Goal: Task Accomplishment & Management: Complete application form

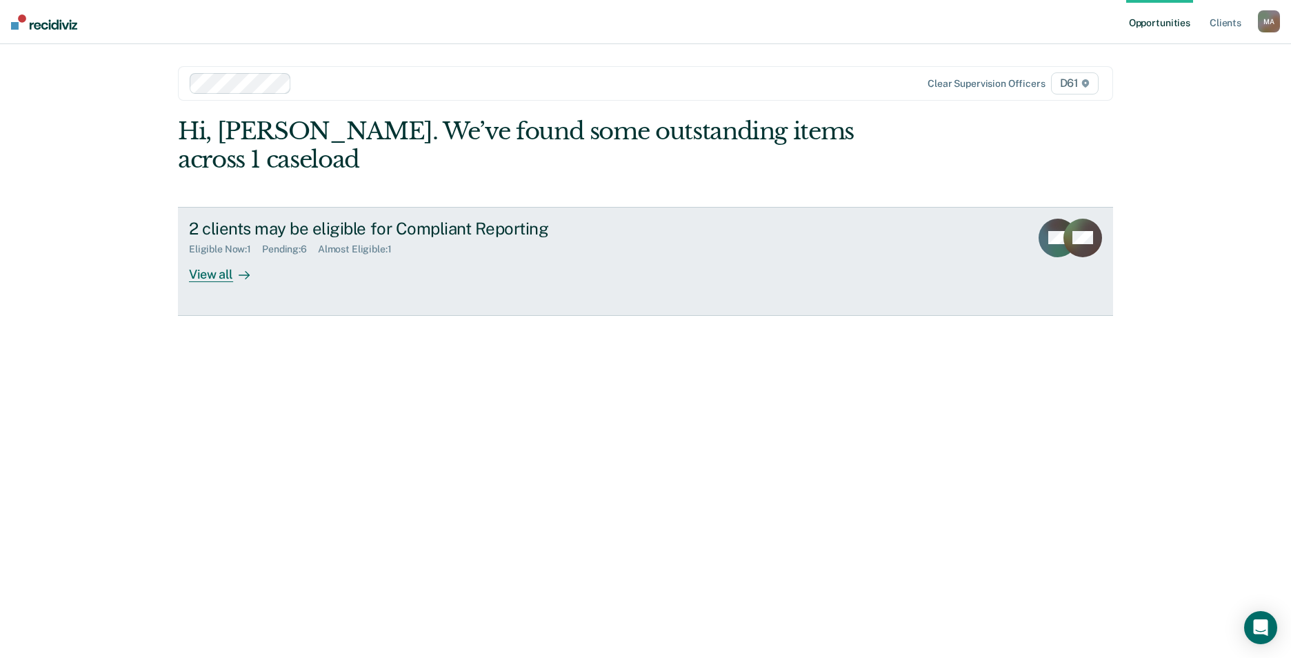
click at [328, 219] on div "2 clients may be eligible for Compliant Reporting" at bounding box center [431, 229] width 484 height 20
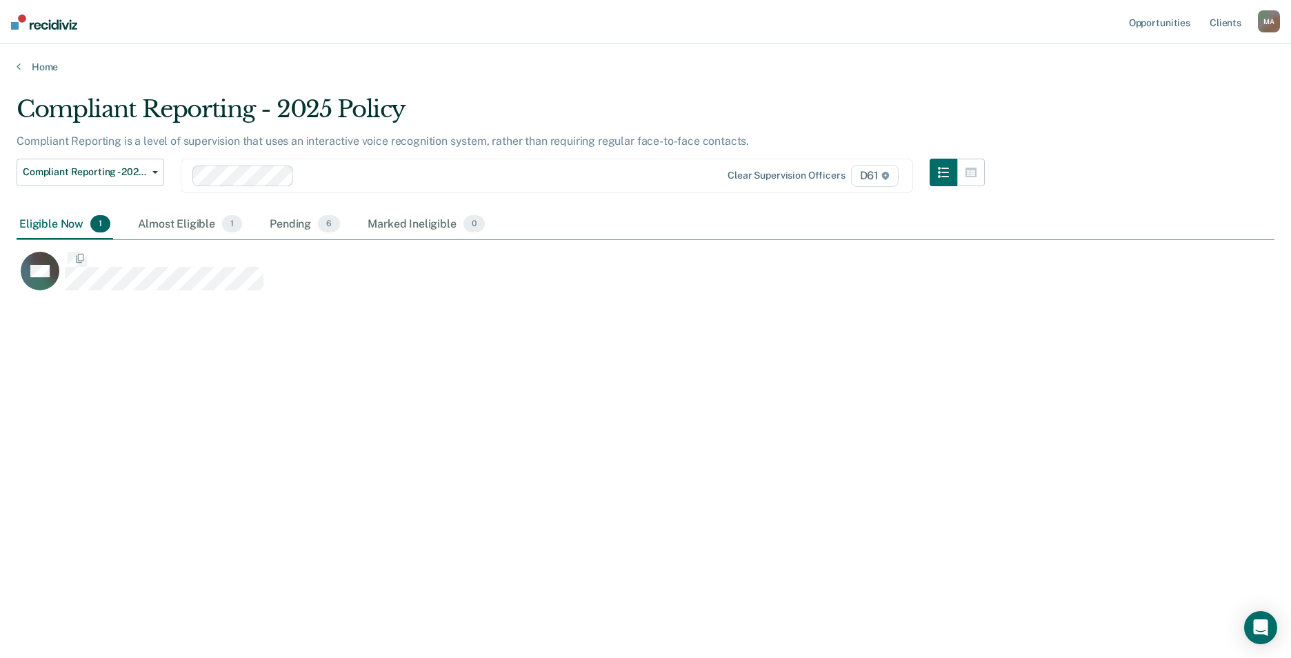
scroll to position [449, 1248]
click at [281, 226] on div "Pending 6" at bounding box center [305, 225] width 76 height 30
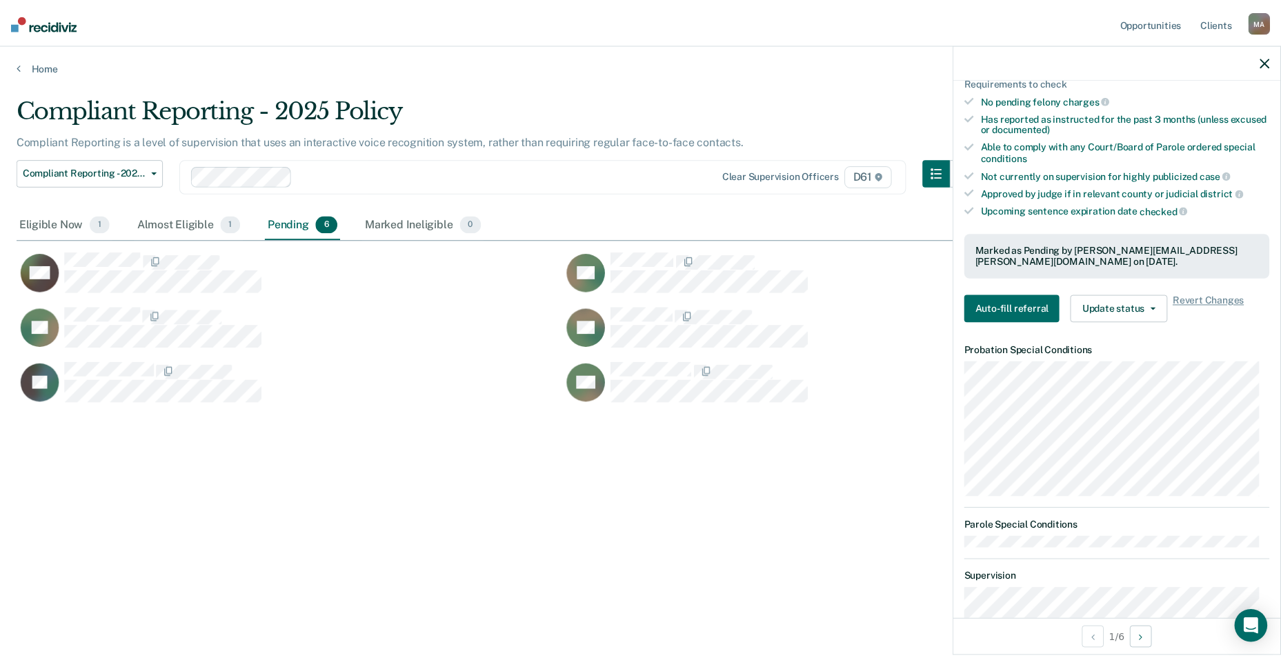
scroll to position [379, 0]
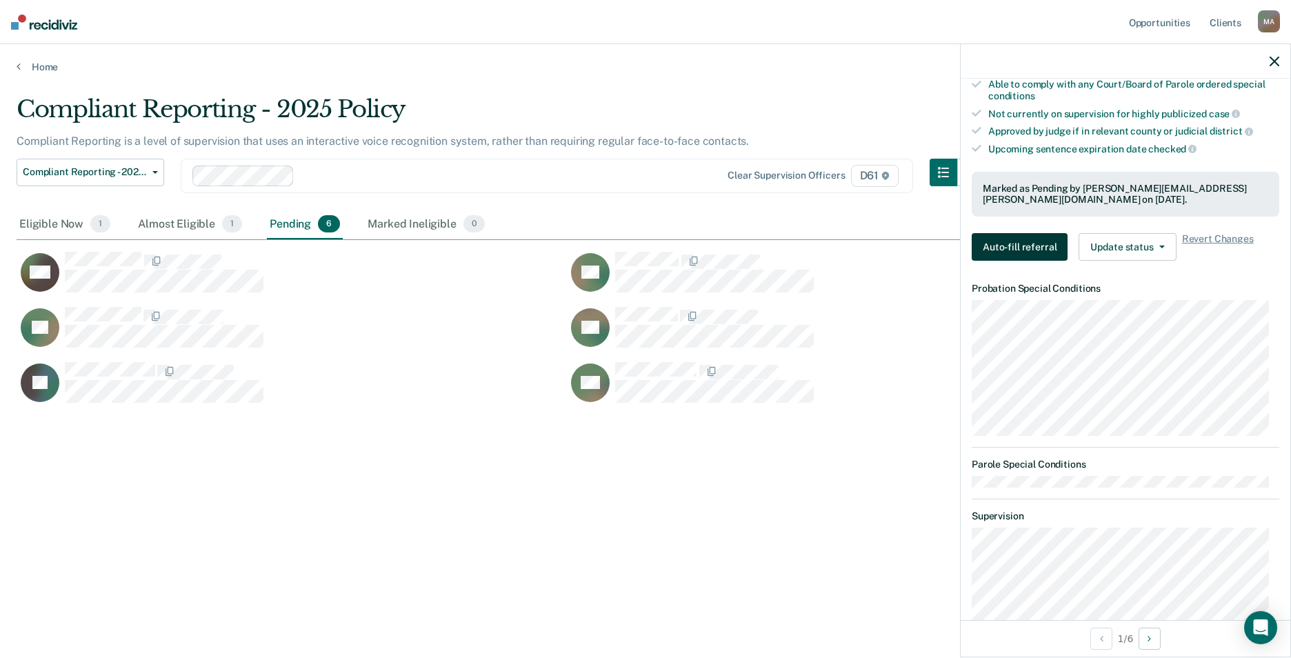
click at [1019, 250] on button "Auto-fill referral" at bounding box center [1020, 247] width 96 height 28
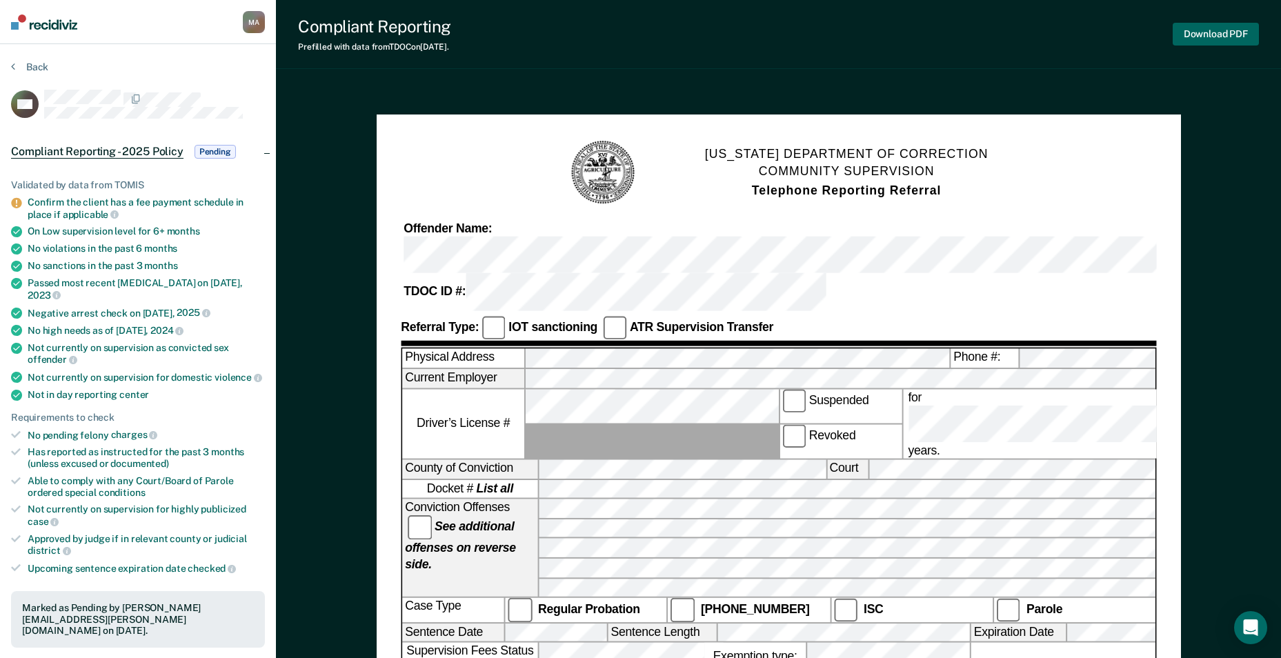
click at [1195, 33] on button "Download PDF" at bounding box center [1216, 34] width 86 height 23
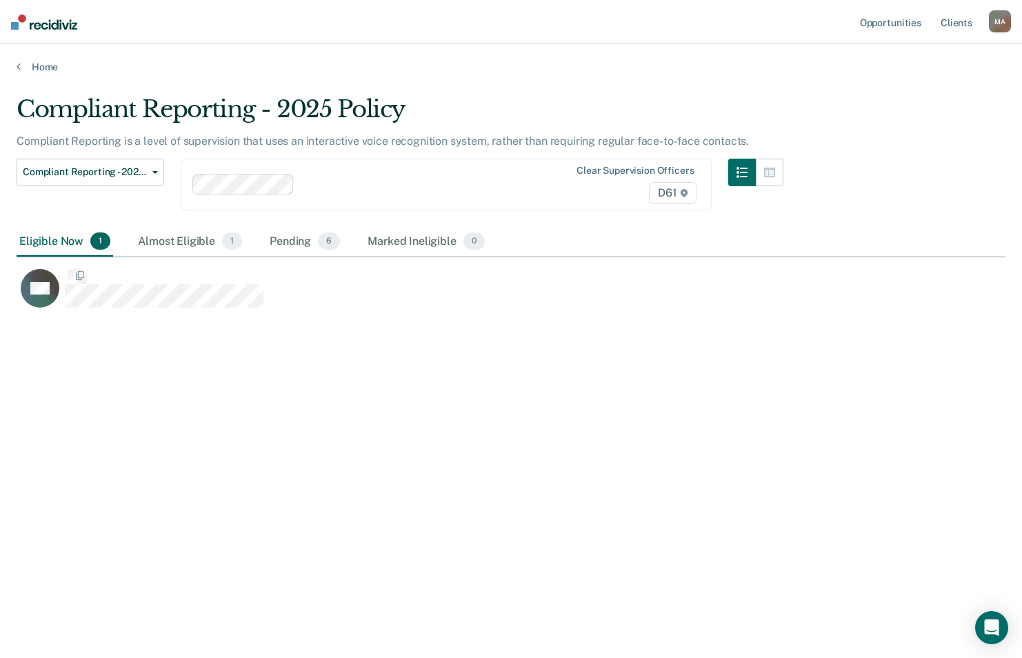
scroll to position [449, 979]
click at [275, 240] on div "Pending 6" at bounding box center [305, 242] width 76 height 30
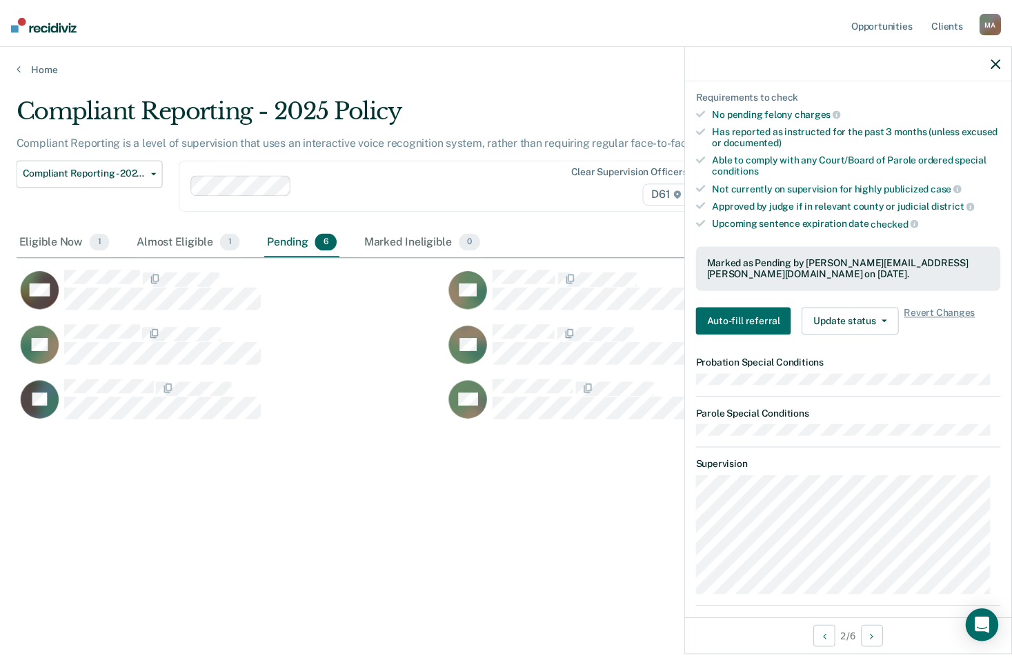
scroll to position [319, 0]
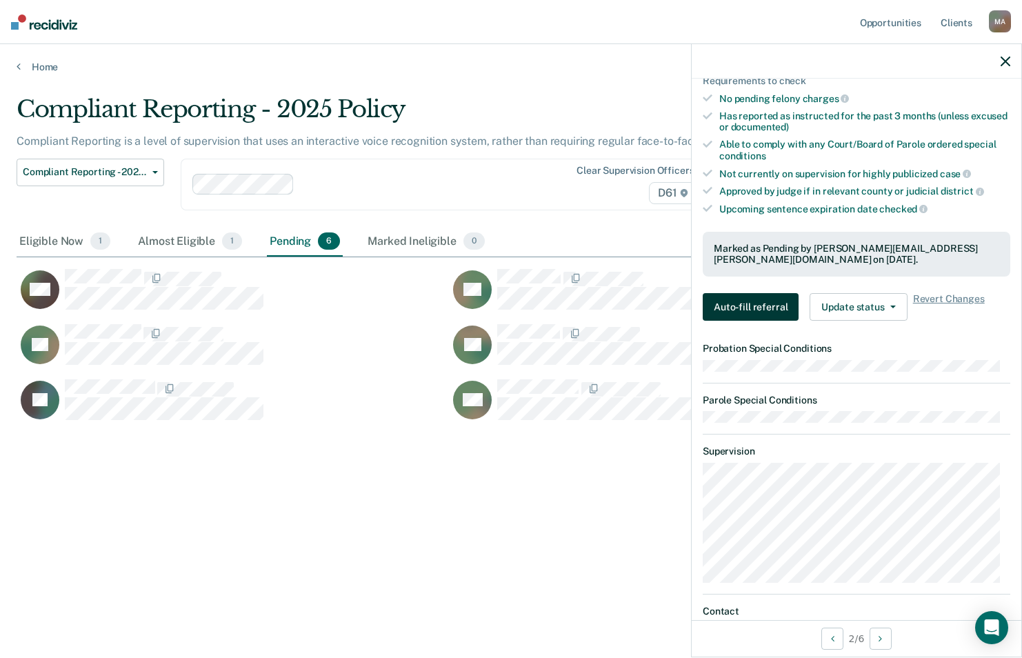
click at [727, 302] on button "Auto-fill referral" at bounding box center [751, 307] width 96 height 28
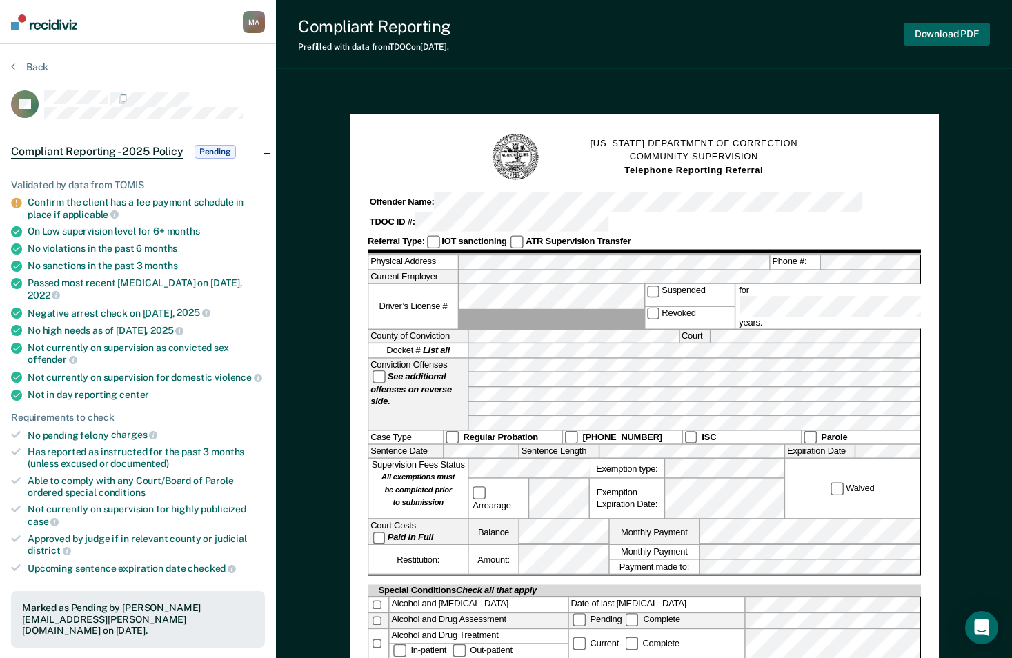
click at [948, 28] on button "Download PDF" at bounding box center [947, 34] width 86 height 23
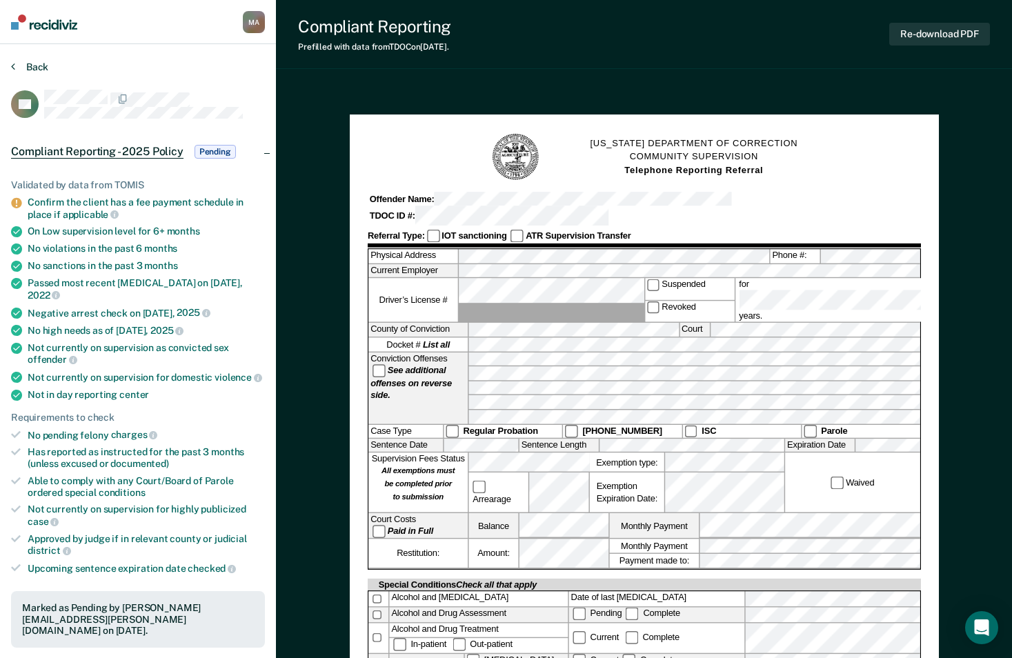
click at [27, 66] on button "Back" at bounding box center [29, 67] width 37 height 12
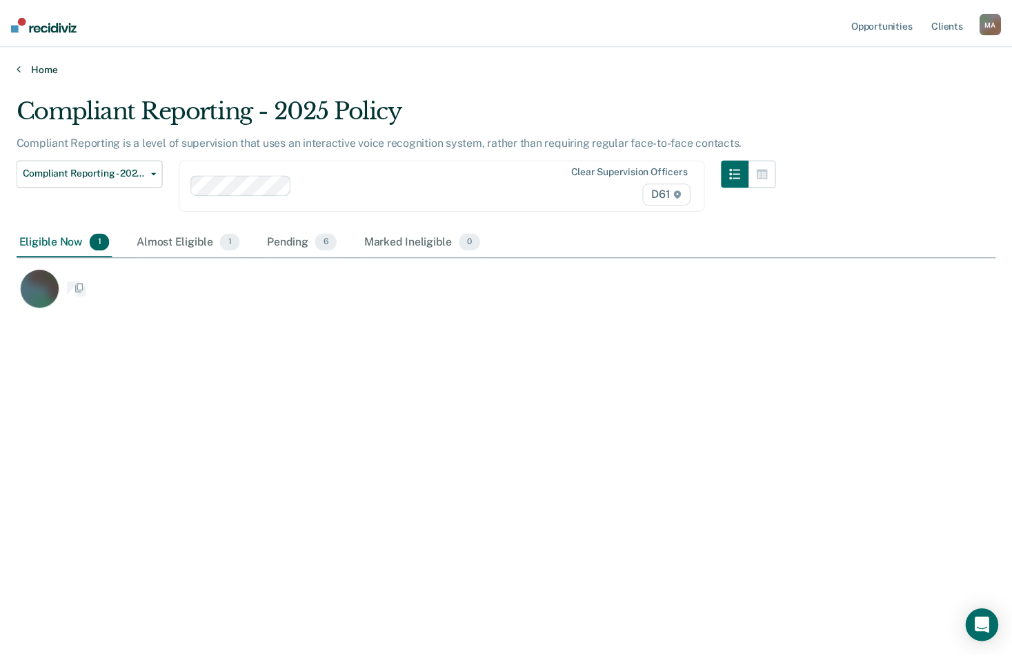
scroll to position [449, 979]
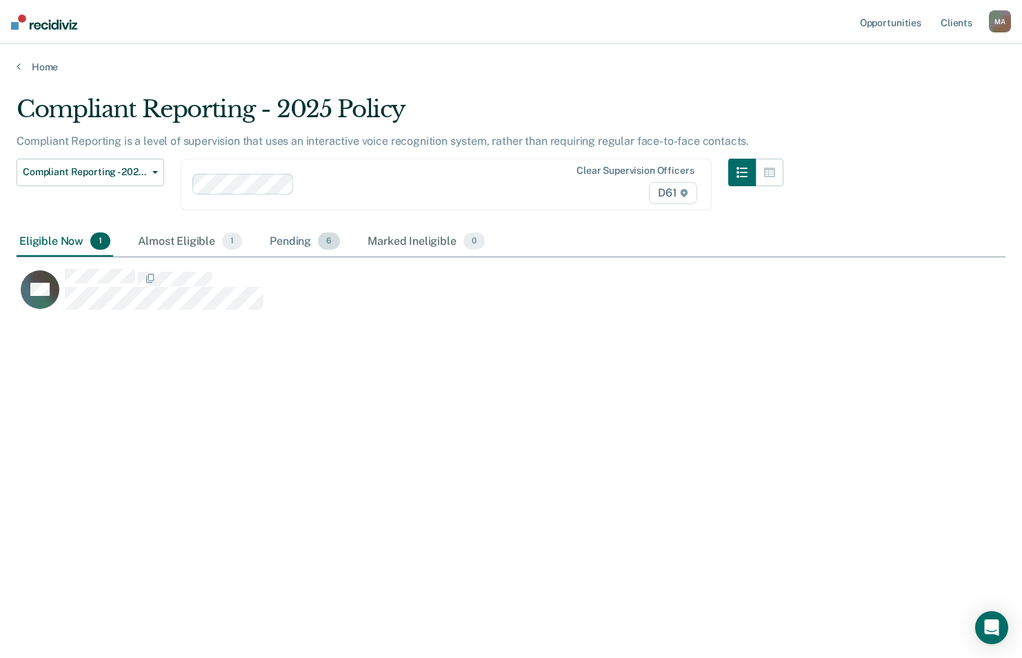
click at [295, 247] on div "Pending 6" at bounding box center [305, 242] width 76 height 30
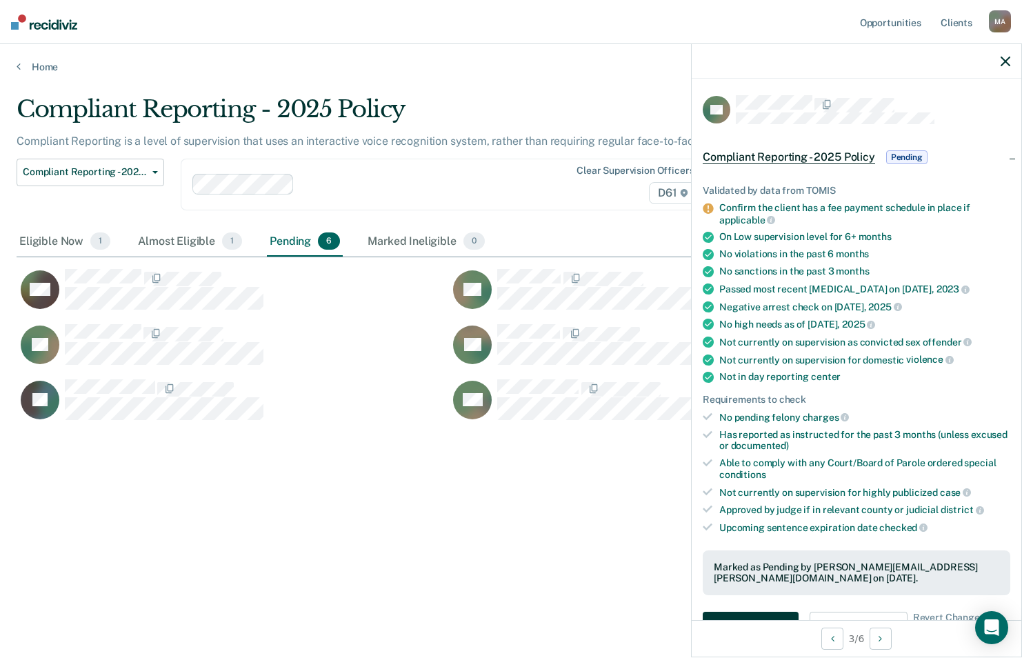
click at [729, 612] on button "Auto-fill referral" at bounding box center [751, 626] width 96 height 28
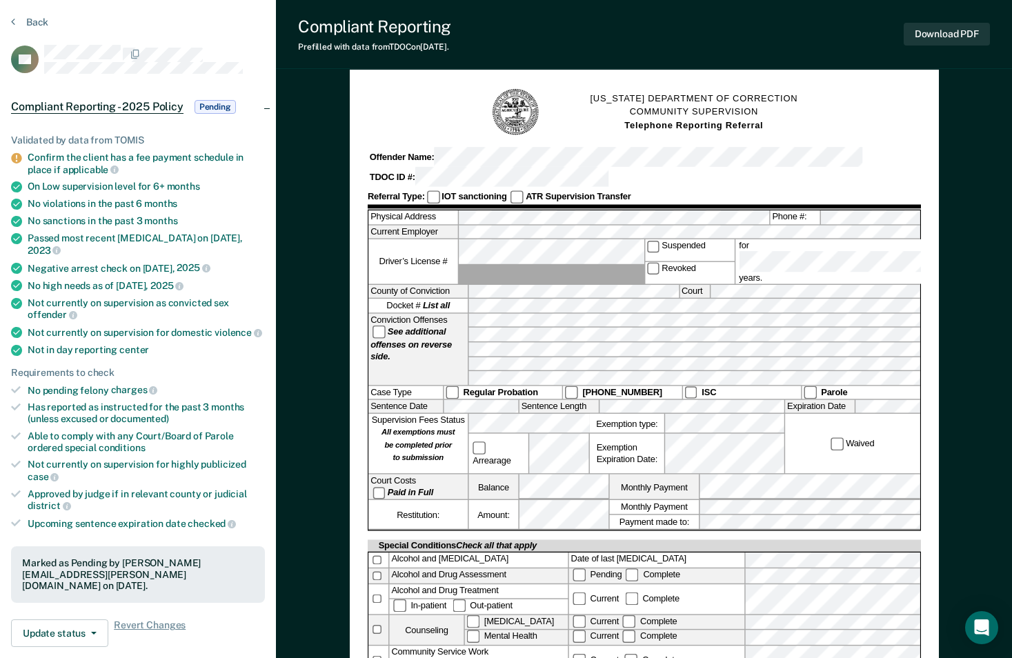
scroll to position [69, 0]
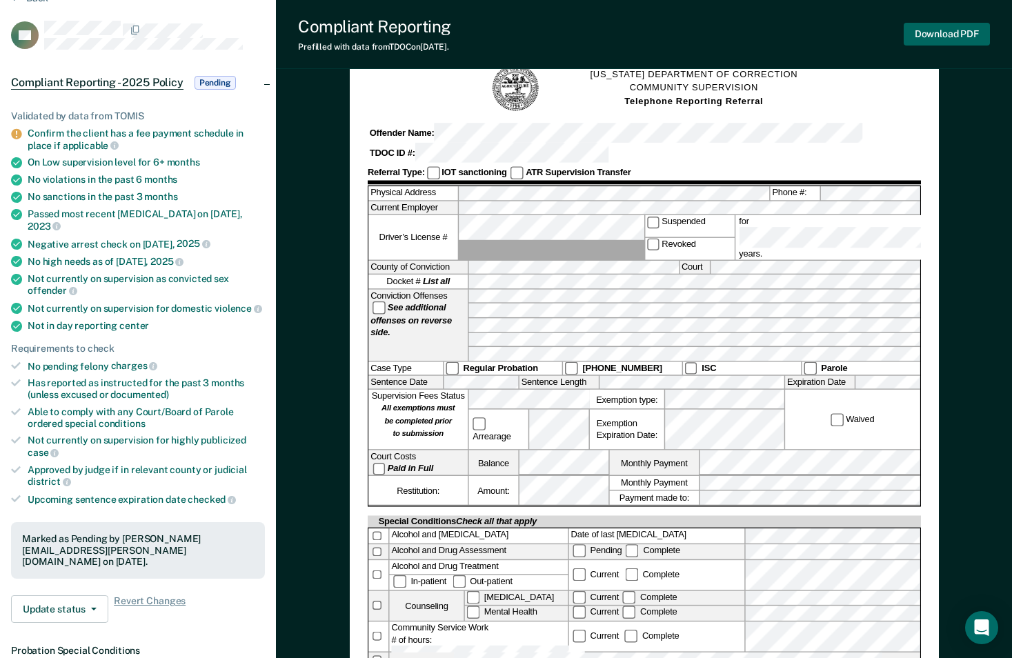
click at [930, 38] on button "Download PDF" at bounding box center [947, 34] width 86 height 23
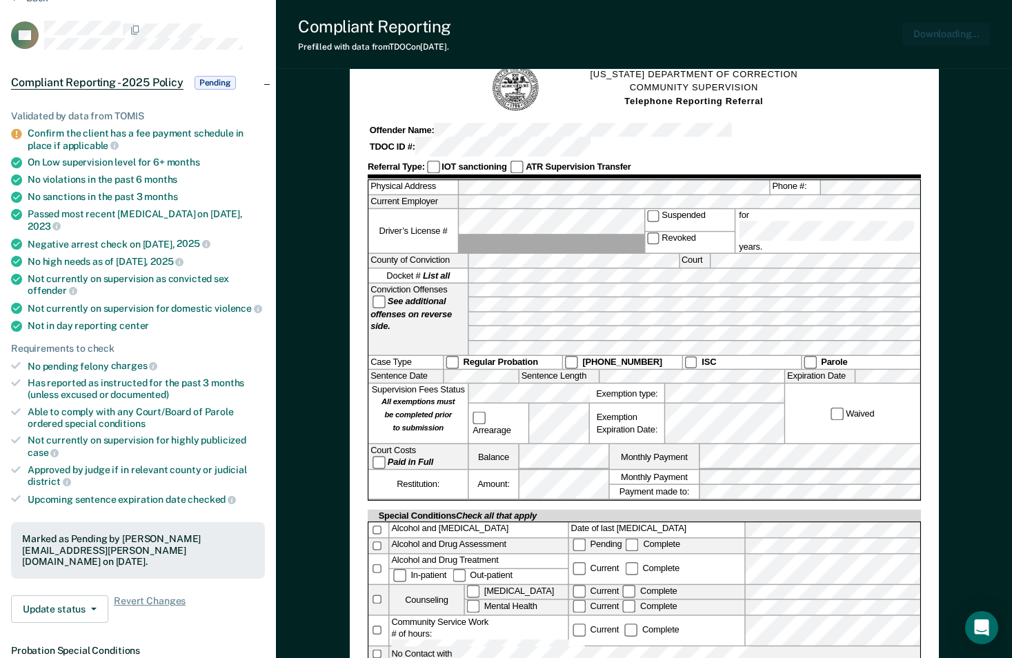
scroll to position [0, 0]
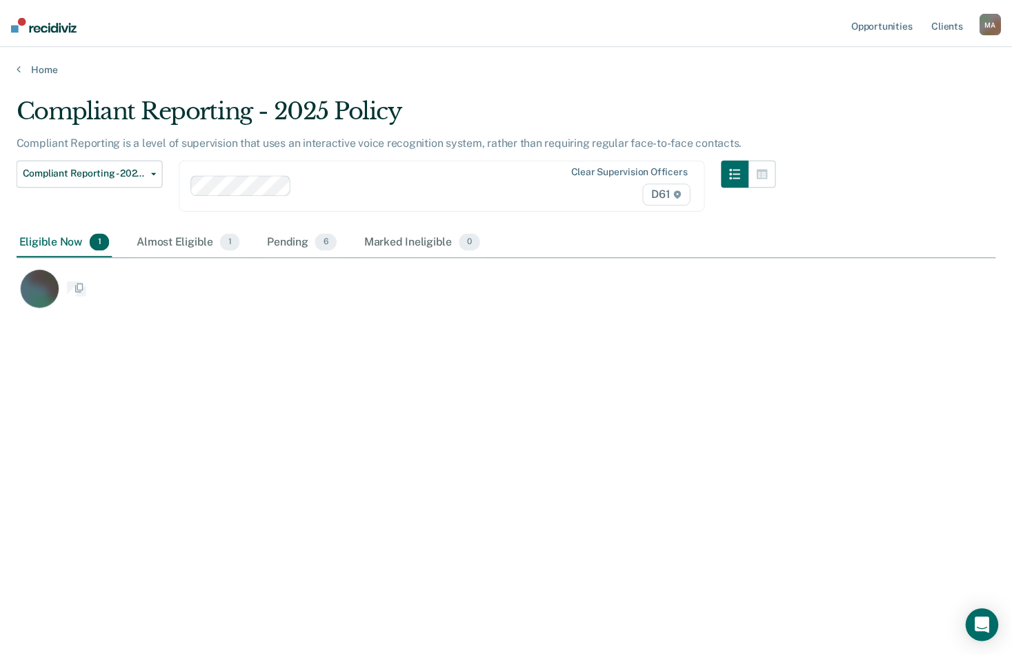
scroll to position [449, 979]
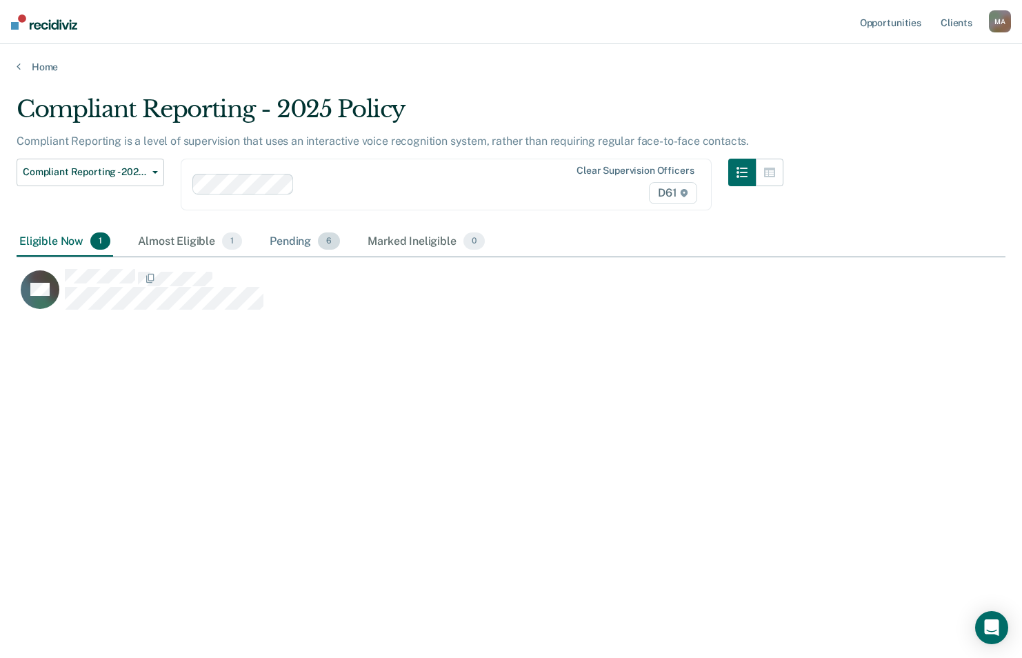
click at [305, 245] on div "Pending 6" at bounding box center [305, 242] width 76 height 30
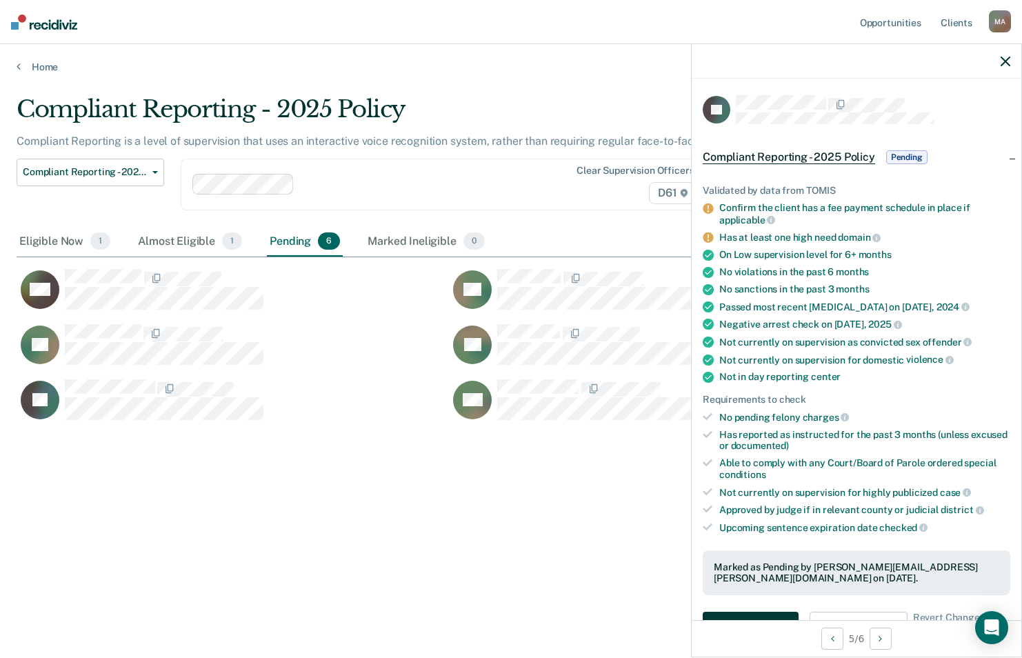
click at [769, 612] on button "Auto-fill referral" at bounding box center [751, 626] width 96 height 28
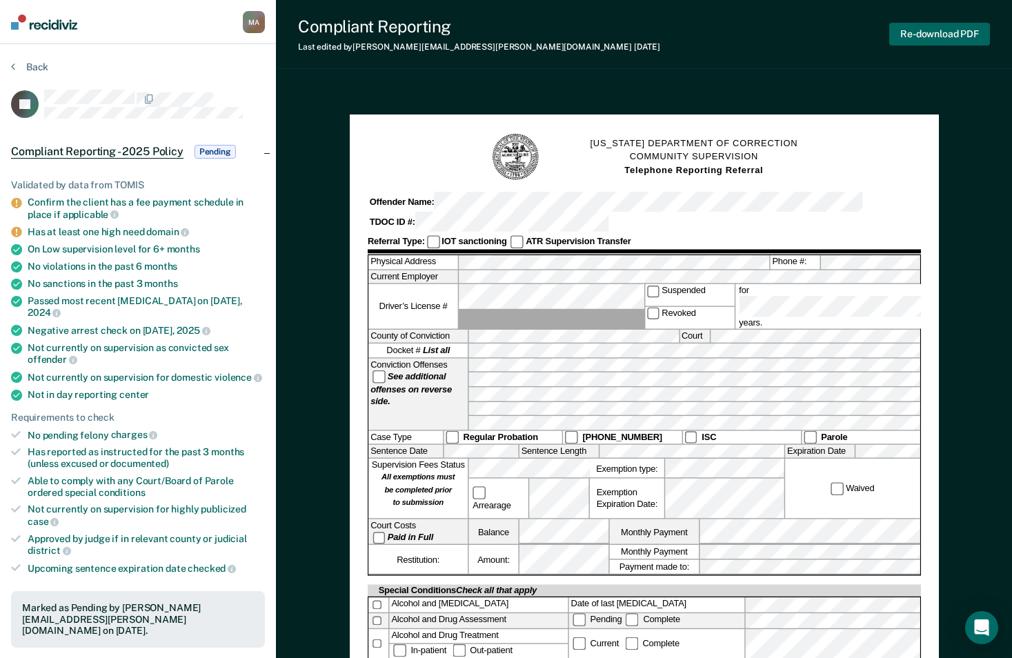
click at [916, 37] on button "Re-download PDF" at bounding box center [939, 34] width 101 height 23
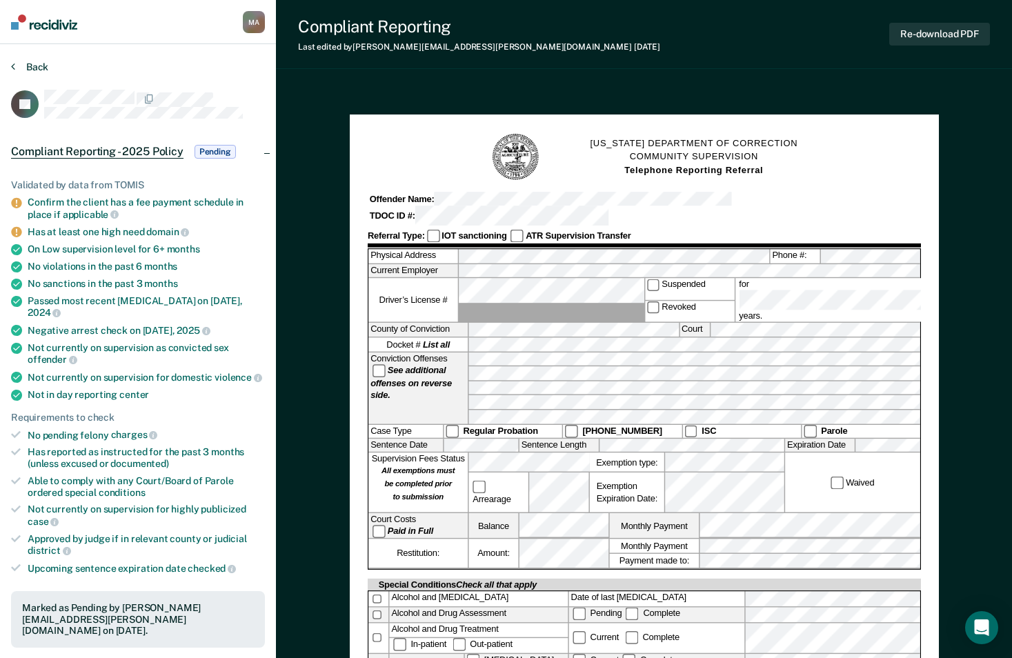
click at [32, 65] on button "Back" at bounding box center [29, 67] width 37 height 12
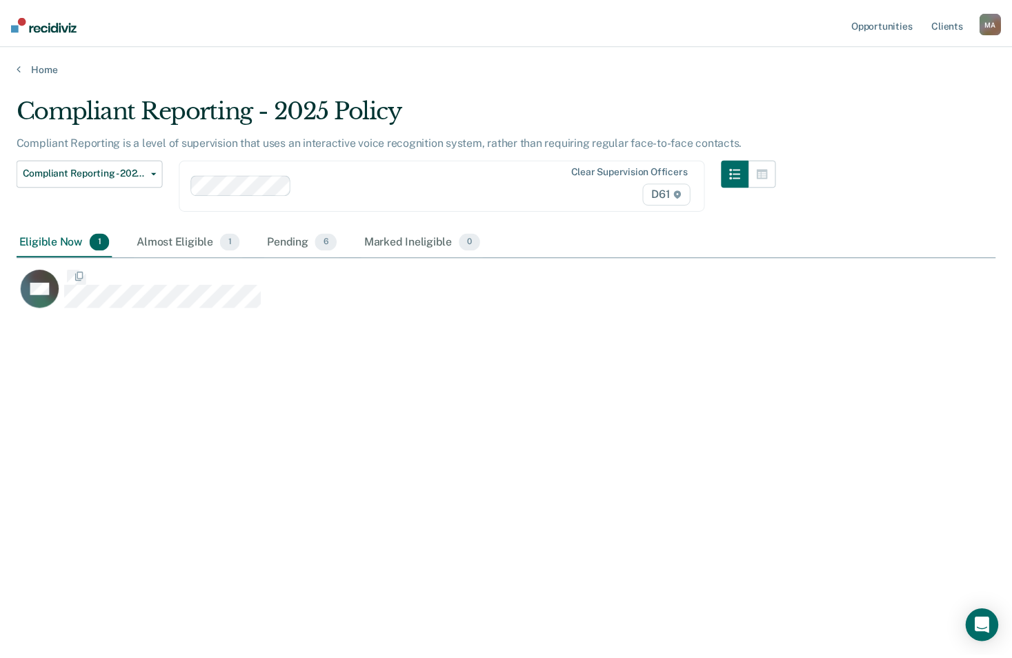
scroll to position [449, 979]
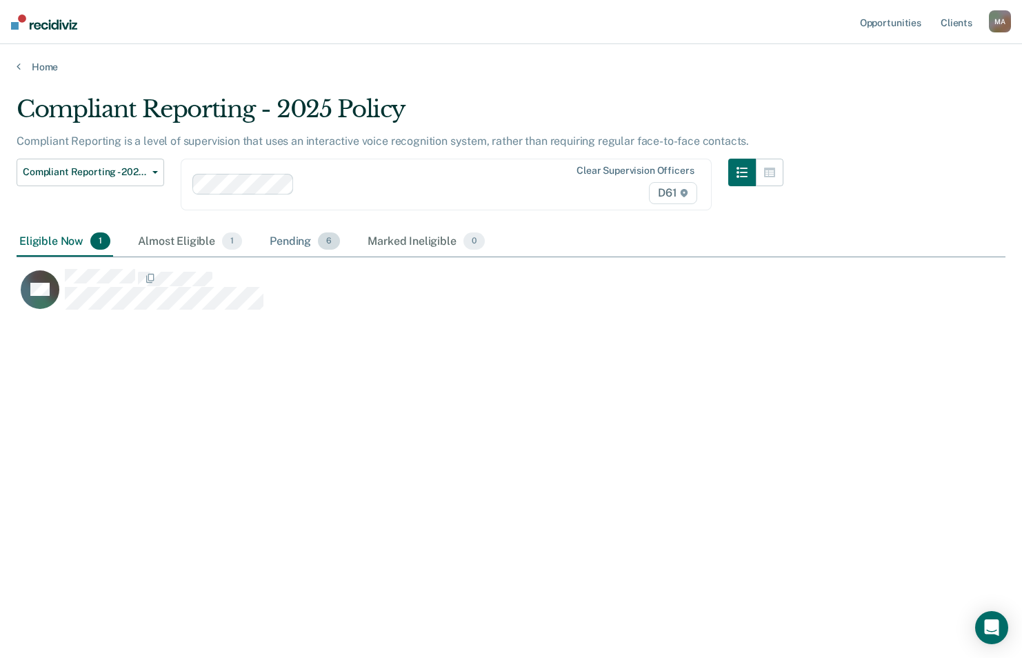
click at [304, 250] on div "Pending 6" at bounding box center [305, 242] width 76 height 30
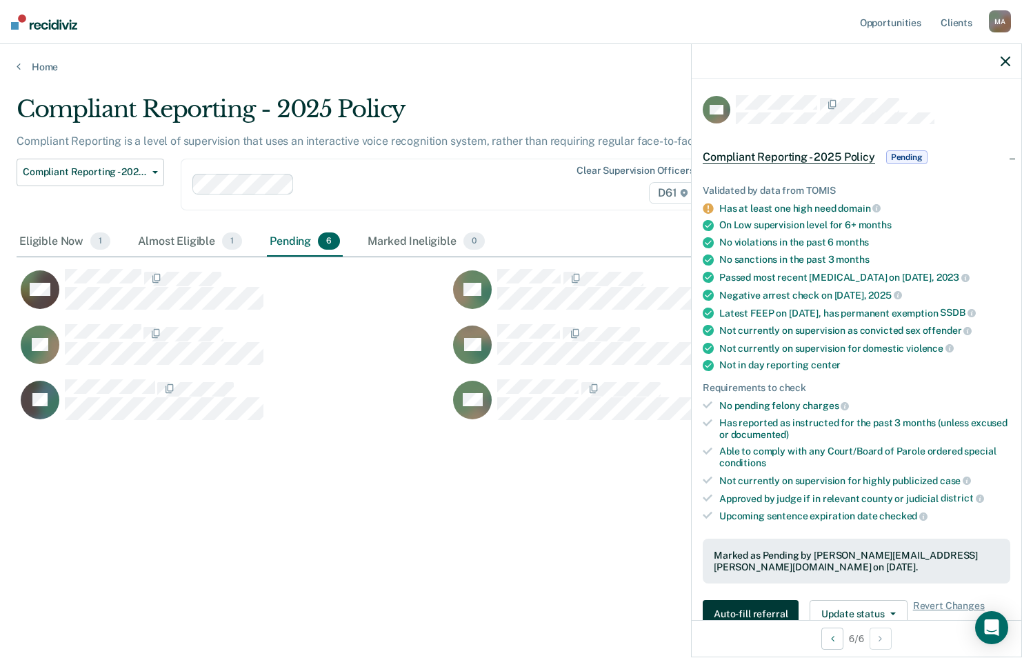
click at [726, 616] on button "Auto-fill referral" at bounding box center [751, 614] width 96 height 28
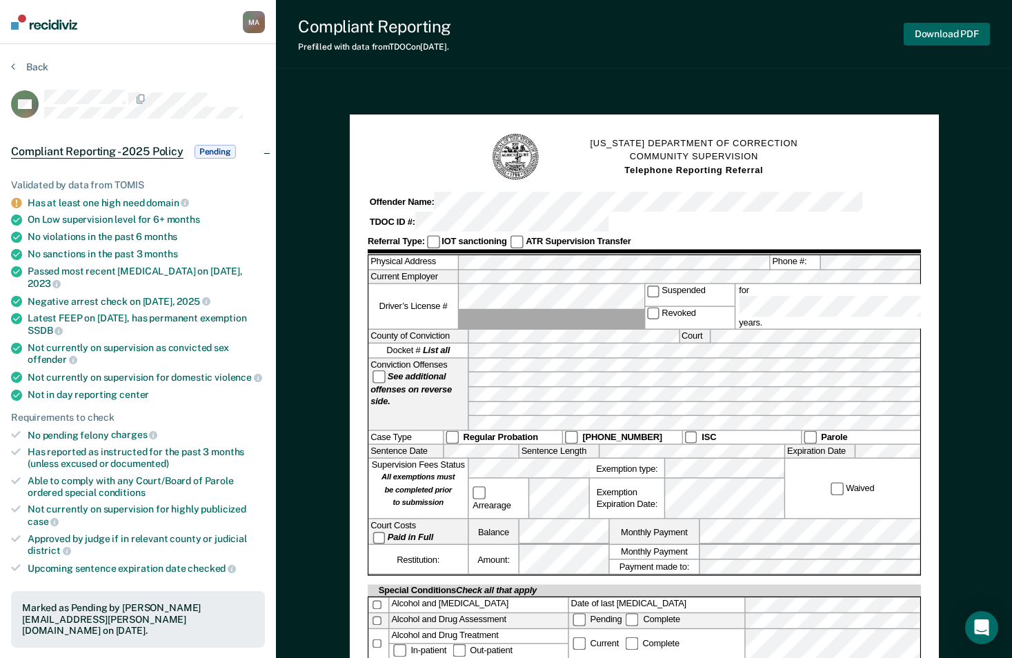
click at [963, 37] on button "Download PDF" at bounding box center [947, 34] width 86 height 23
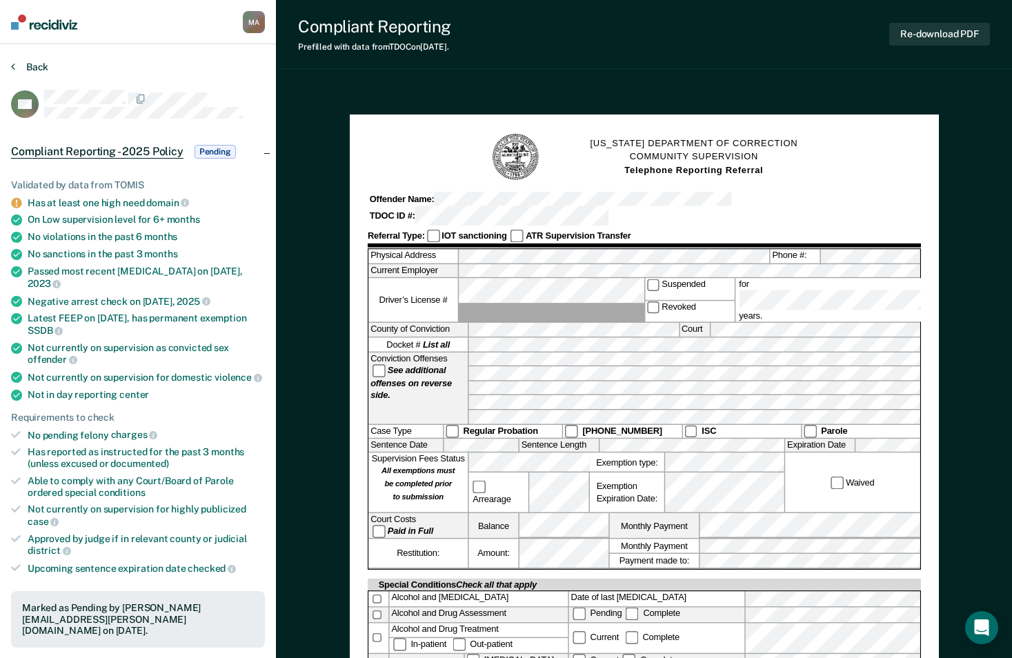
click at [21, 69] on button "Back" at bounding box center [29, 67] width 37 height 12
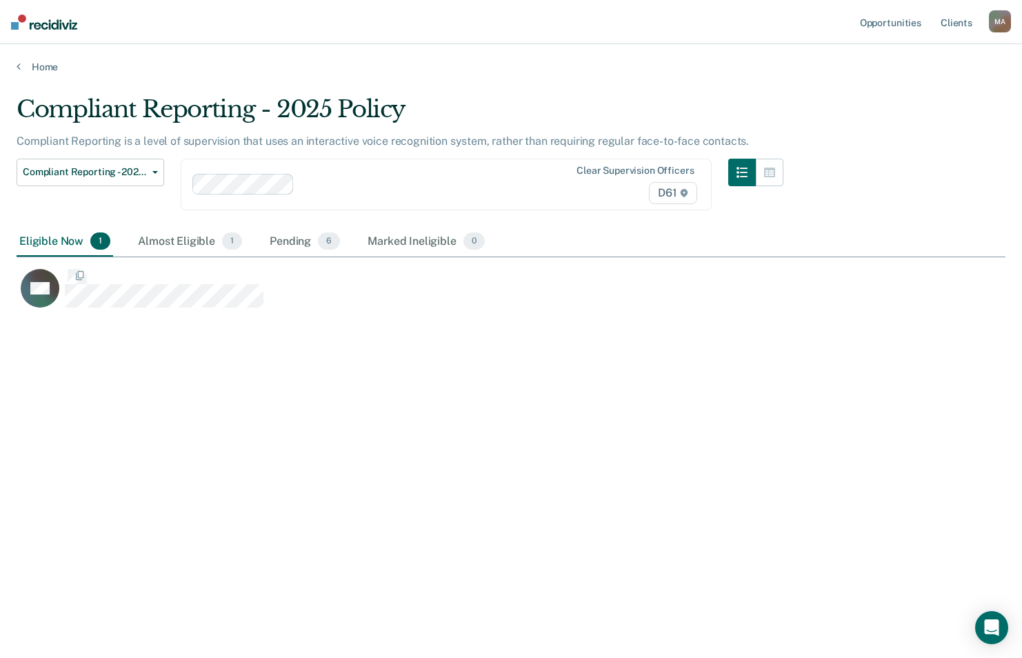
scroll to position [449, 979]
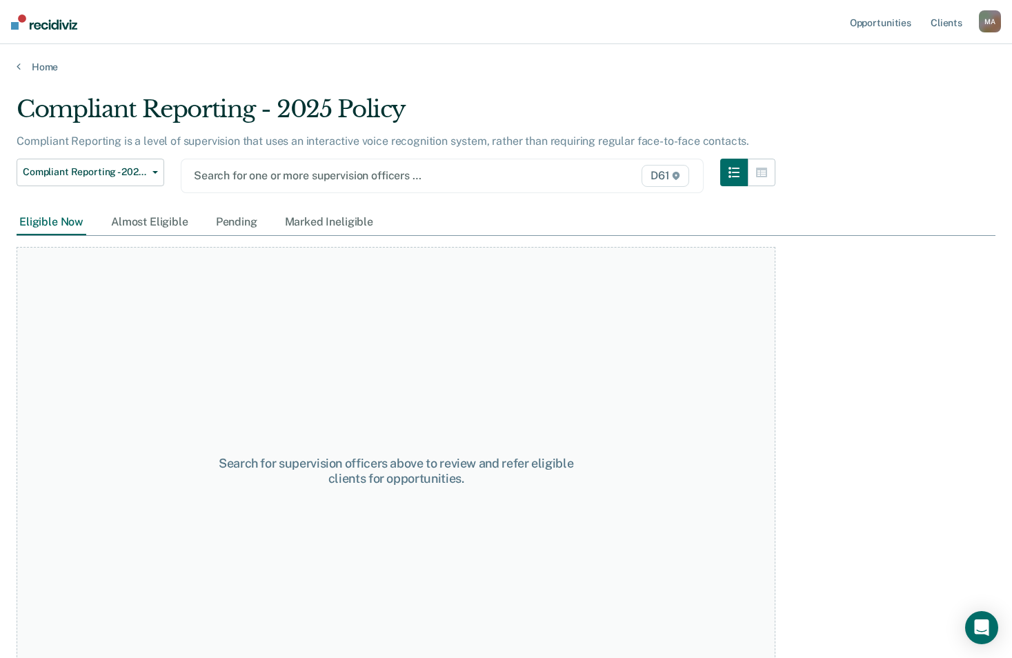
click at [251, 178] on div at bounding box center [367, 176] width 347 height 16
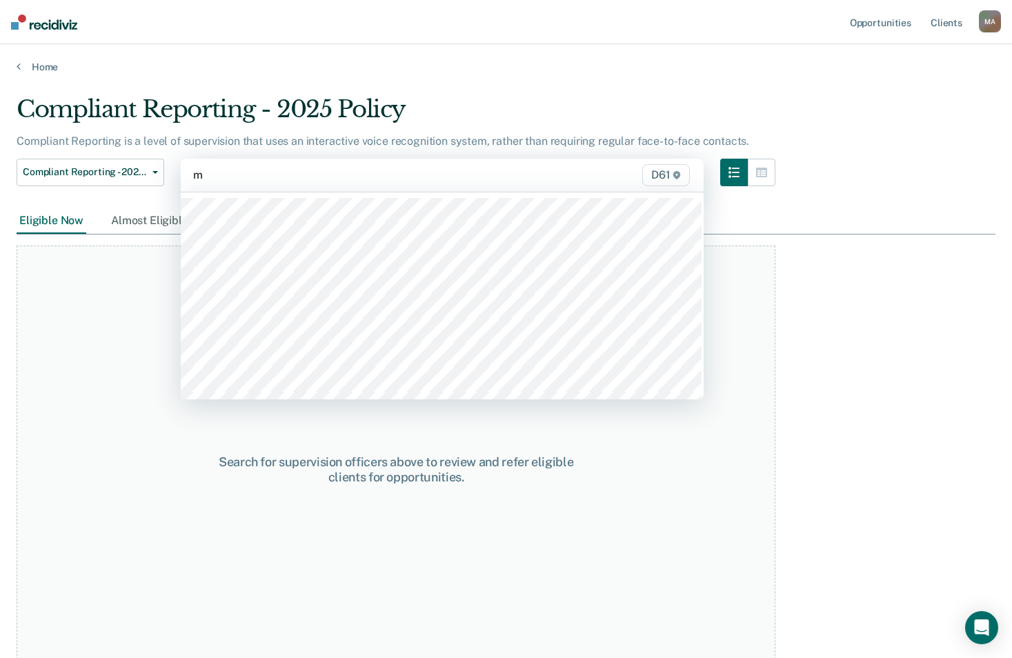
type input "ma"
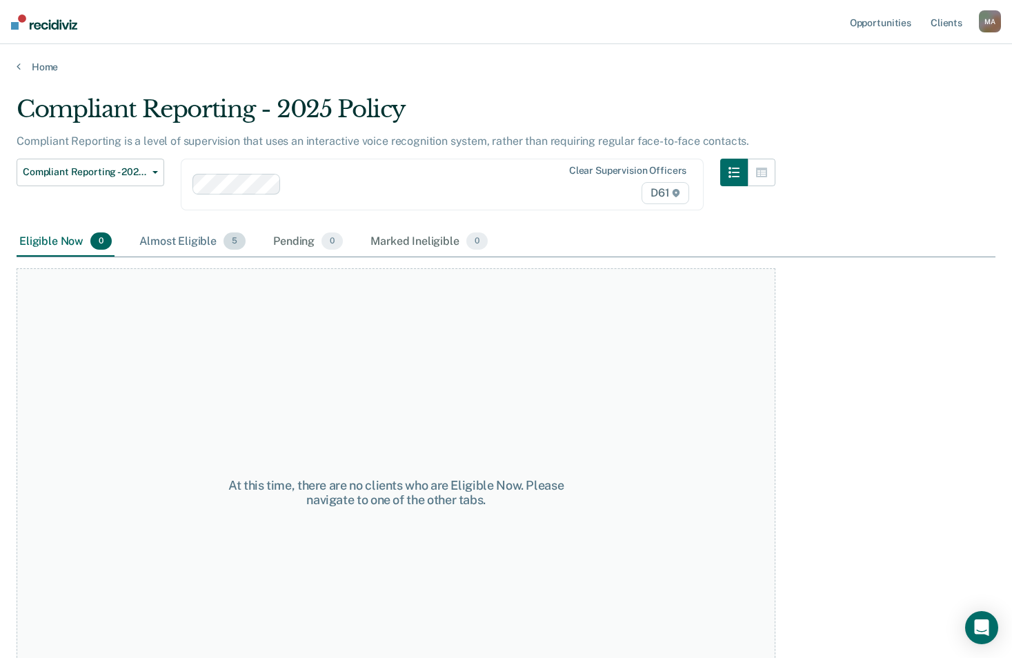
click at [178, 238] on div "Almost Eligible 5" at bounding box center [193, 242] width 112 height 30
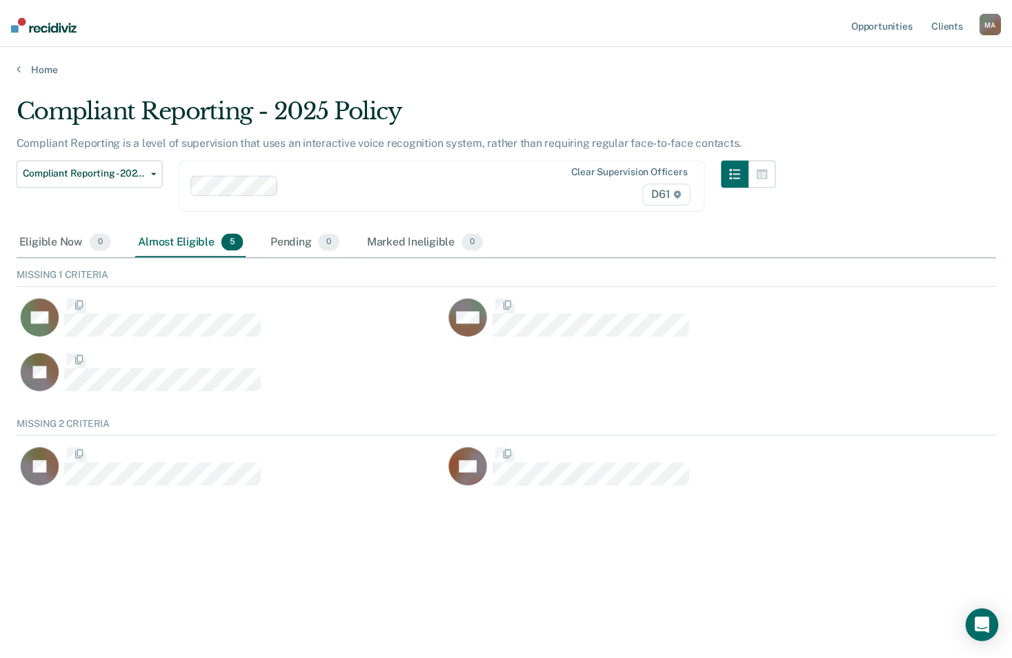
scroll to position [74, 979]
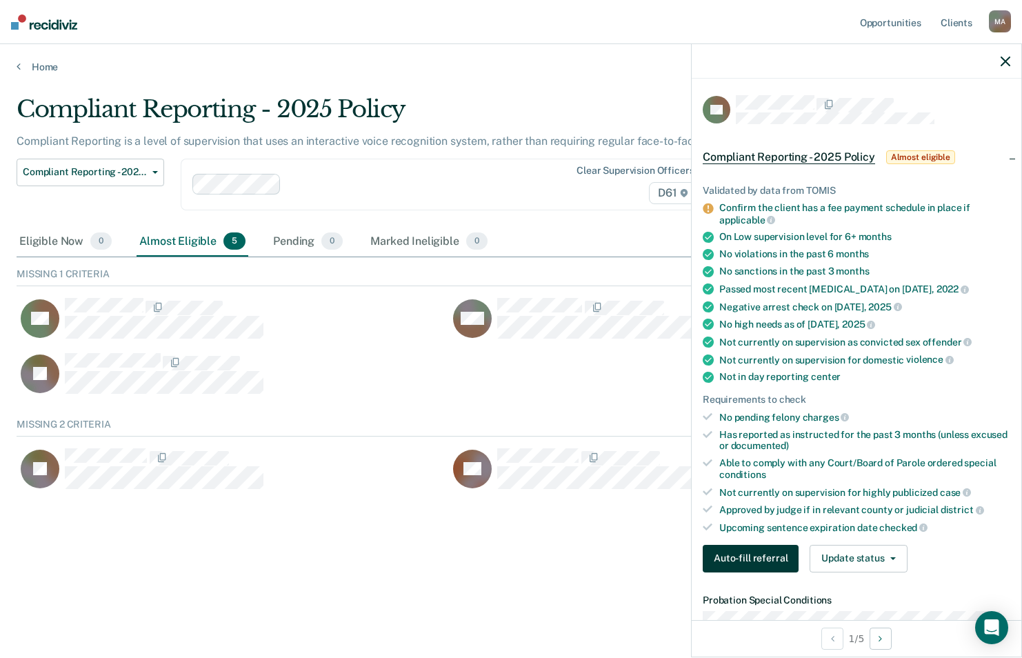
click at [747, 562] on button "Auto-fill referral" at bounding box center [751, 559] width 96 height 28
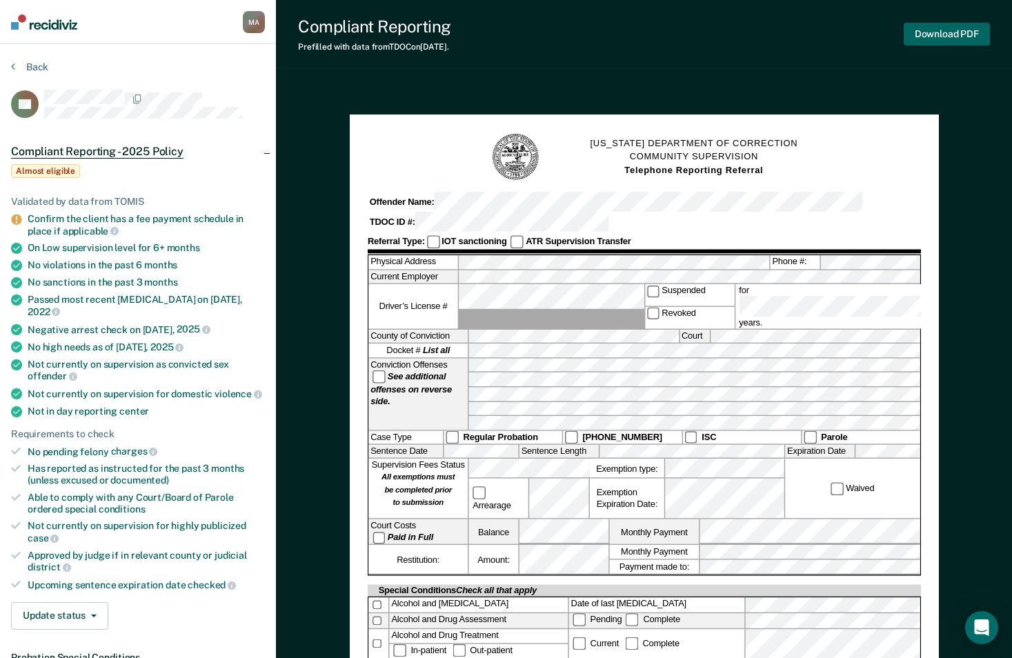
click at [977, 34] on button "Download PDF" at bounding box center [947, 34] width 86 height 23
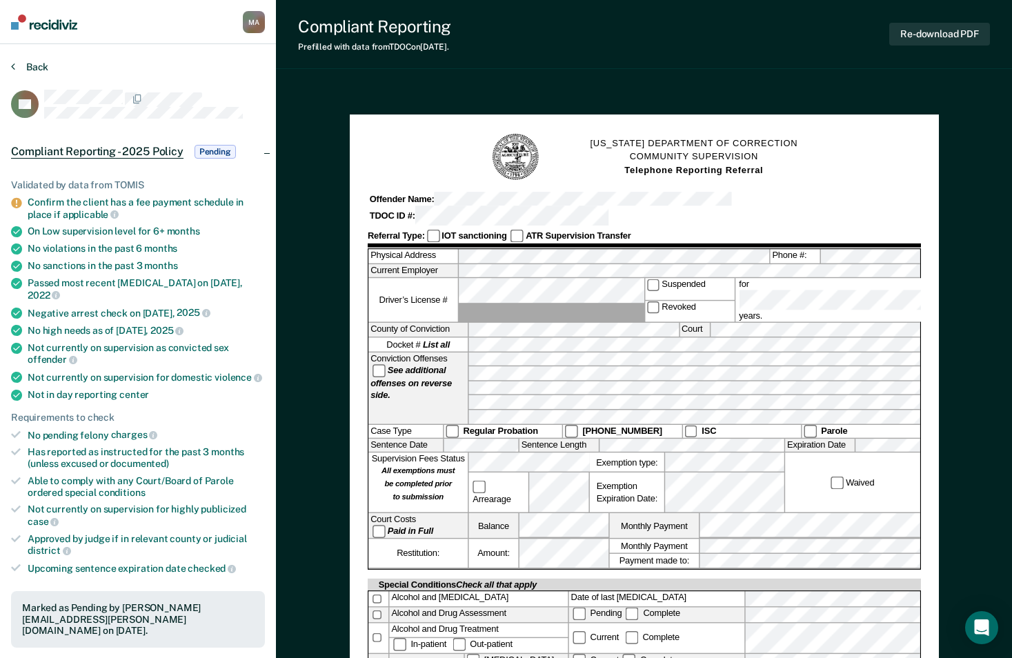
click at [39, 60] on section "Back DB Compliant Reporting - 2025 Policy Pending Validated by data from TOMIS …" at bounding box center [138, 643] width 276 height 1198
click at [28, 66] on button "Back" at bounding box center [29, 67] width 37 height 12
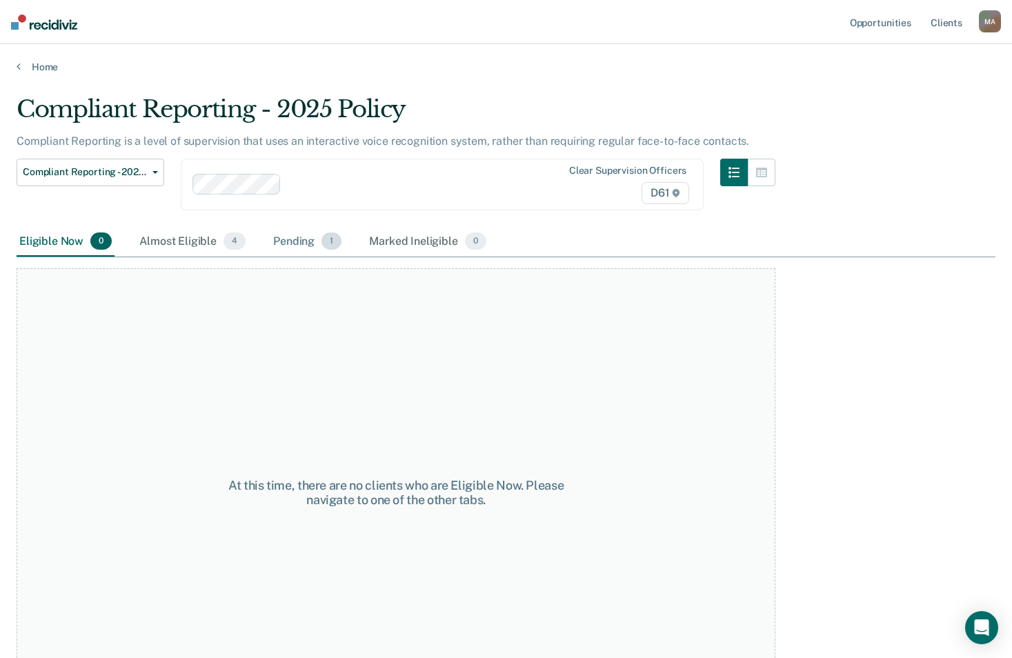
click at [277, 241] on div "Pending 1" at bounding box center [307, 242] width 74 height 30
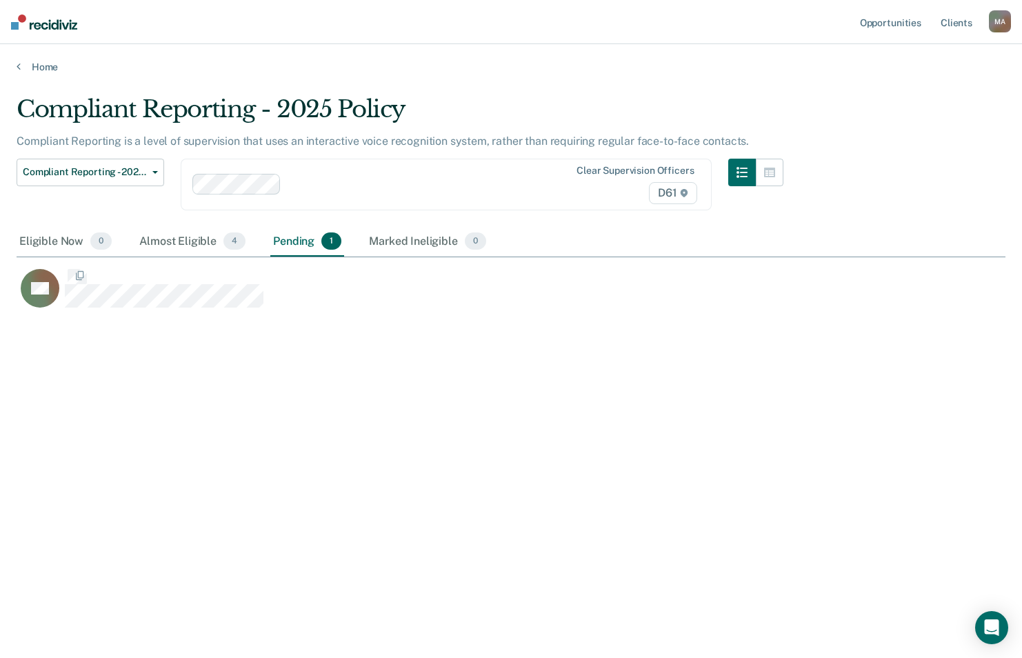
scroll to position [449, 979]
click at [155, 241] on div "Almost Eligible 4" at bounding box center [193, 242] width 112 height 30
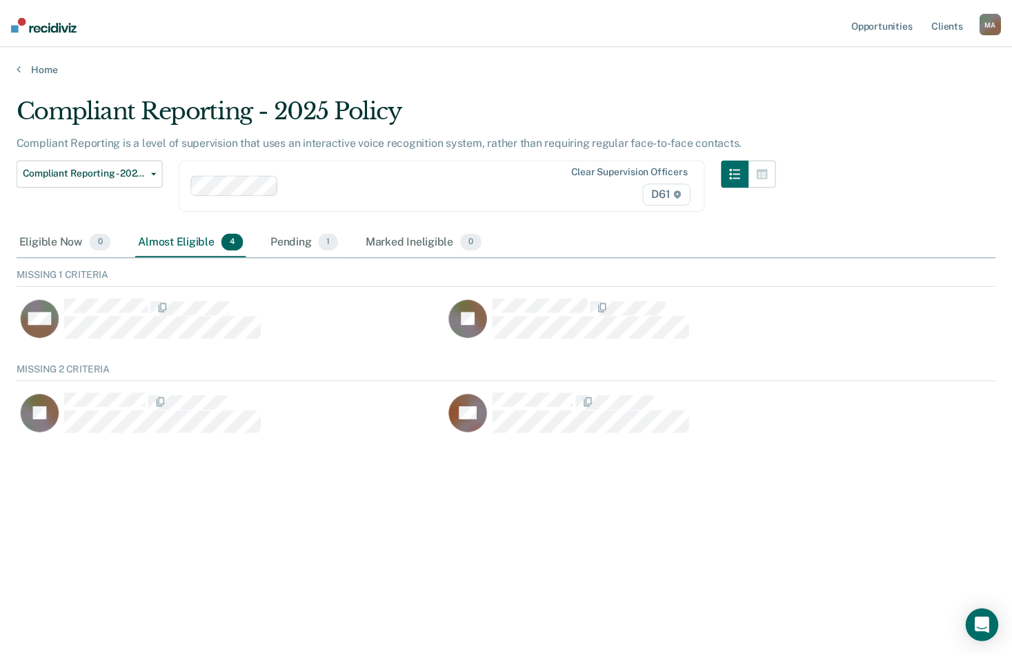
scroll to position [74, 979]
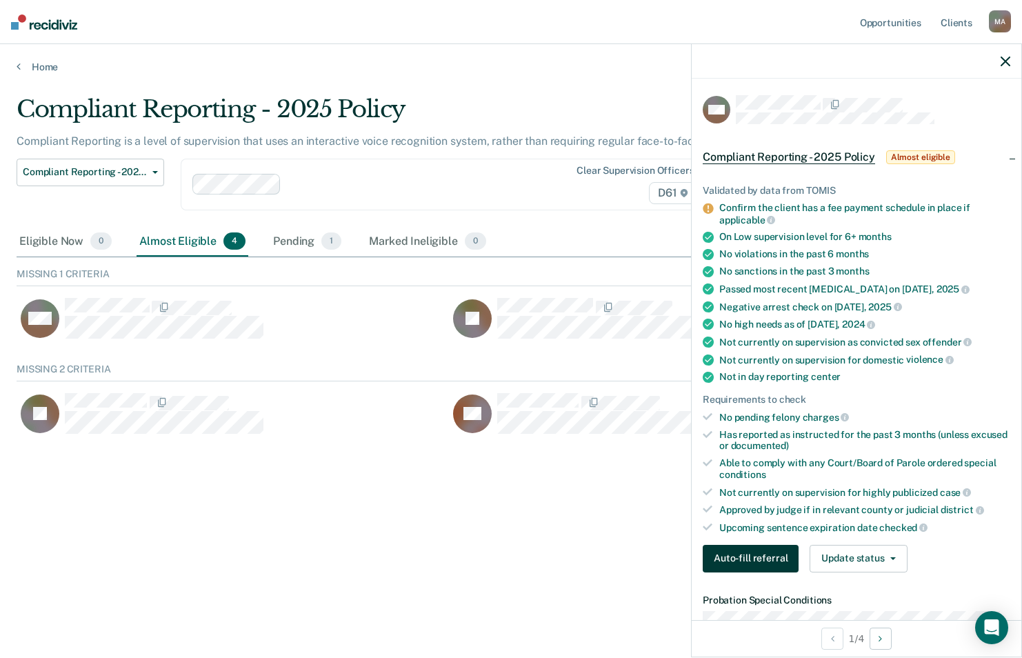
click at [750, 555] on button "Auto-fill referral" at bounding box center [751, 559] width 96 height 28
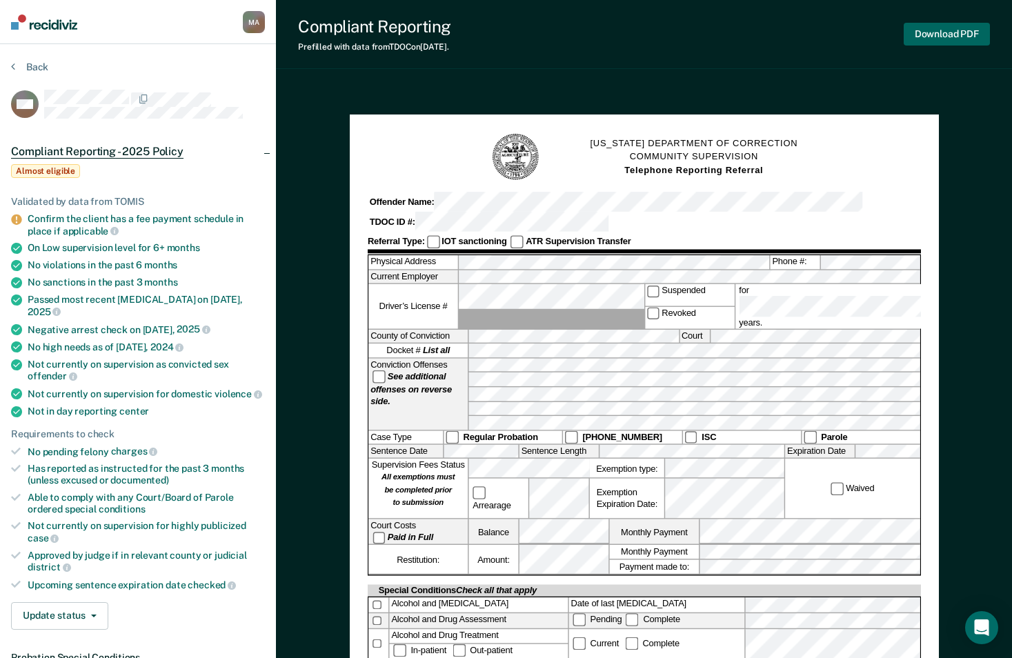
click at [960, 37] on button "Download PDF" at bounding box center [947, 34] width 86 height 23
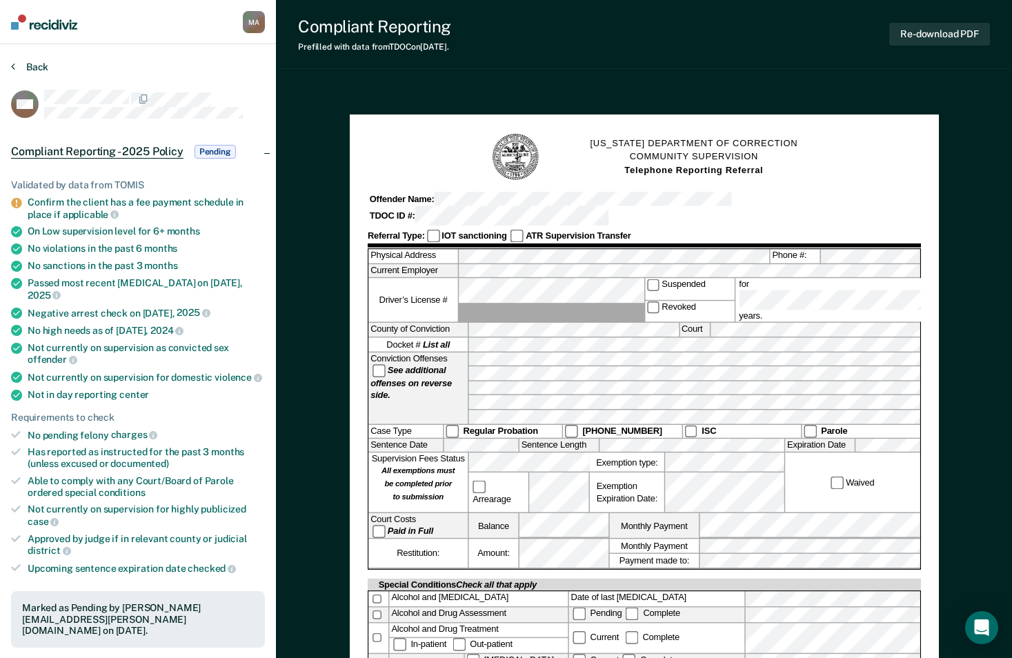
click at [34, 66] on button "Back" at bounding box center [29, 67] width 37 height 12
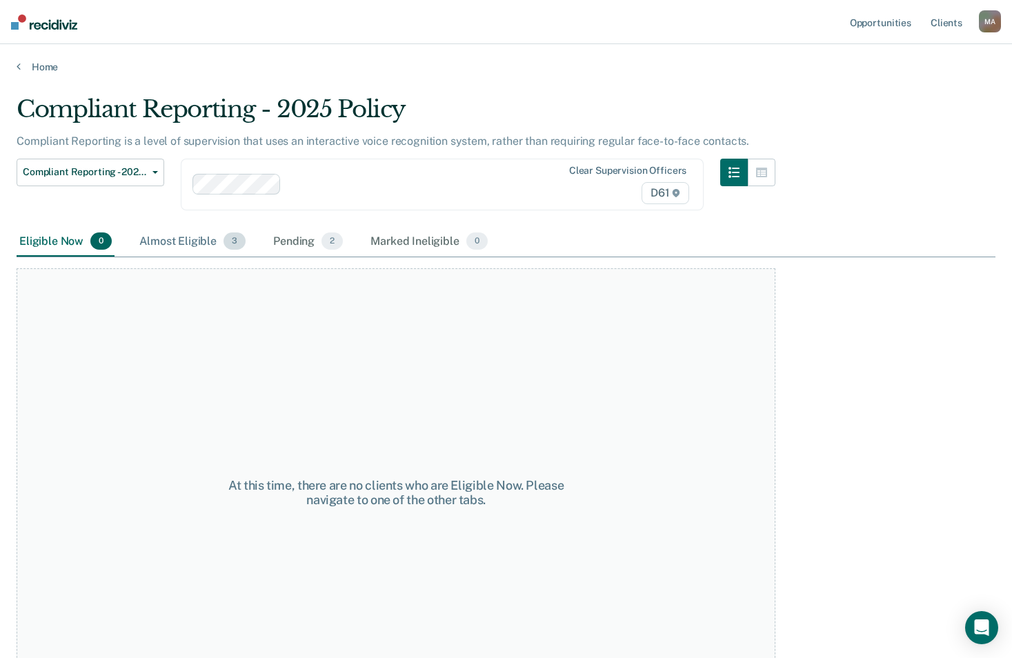
click at [203, 246] on div "Almost Eligible 3" at bounding box center [193, 242] width 112 height 30
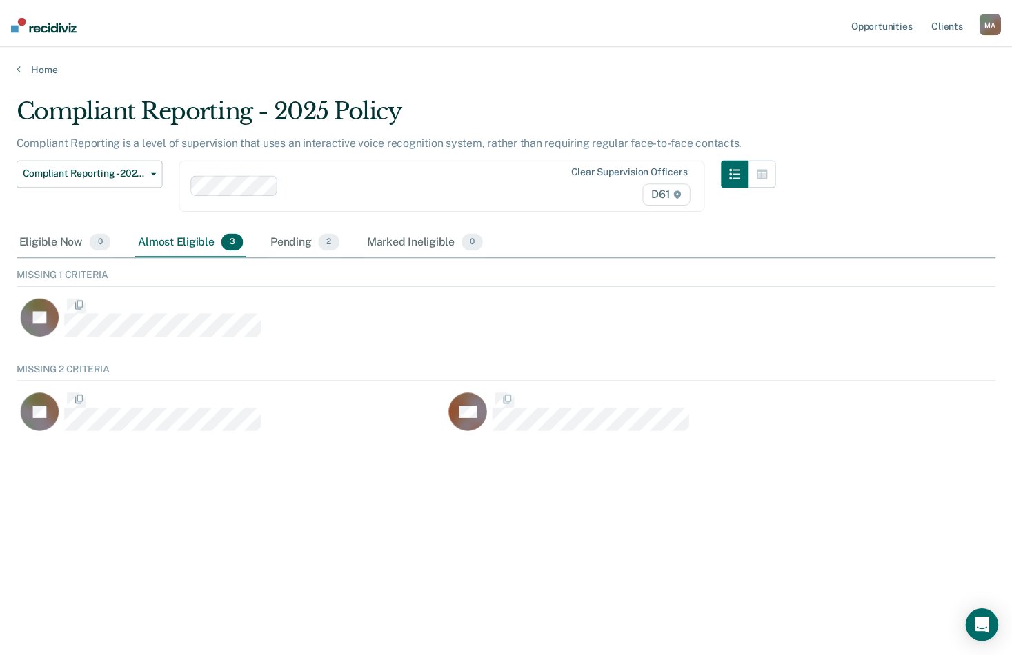
scroll to position [74, 979]
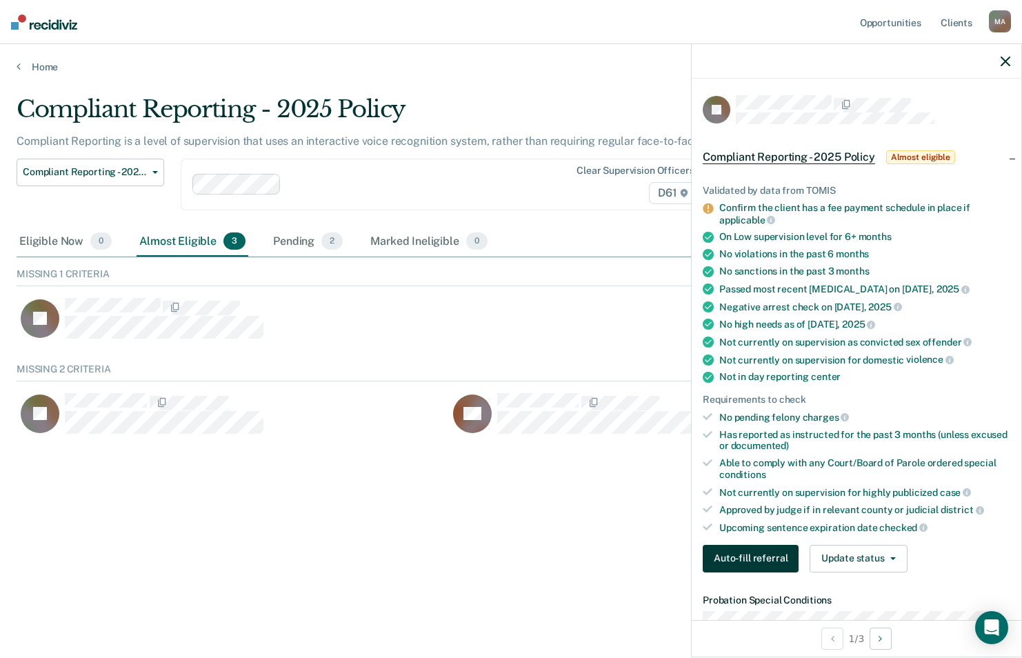
click at [757, 564] on button "Auto-fill referral" at bounding box center [751, 559] width 96 height 28
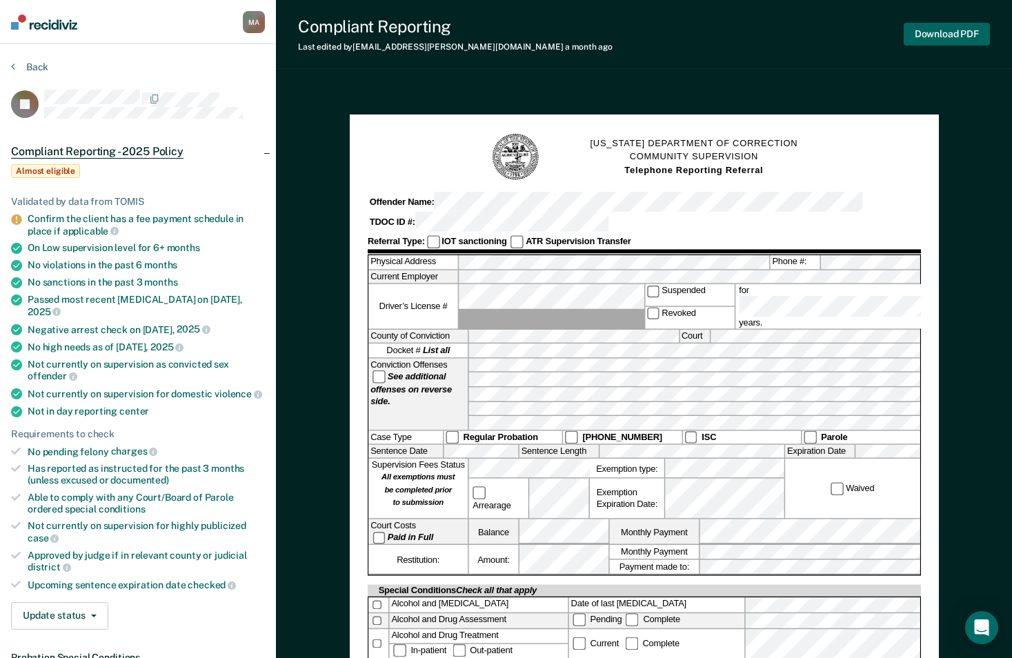
click at [930, 37] on button "Download PDF" at bounding box center [947, 34] width 86 height 23
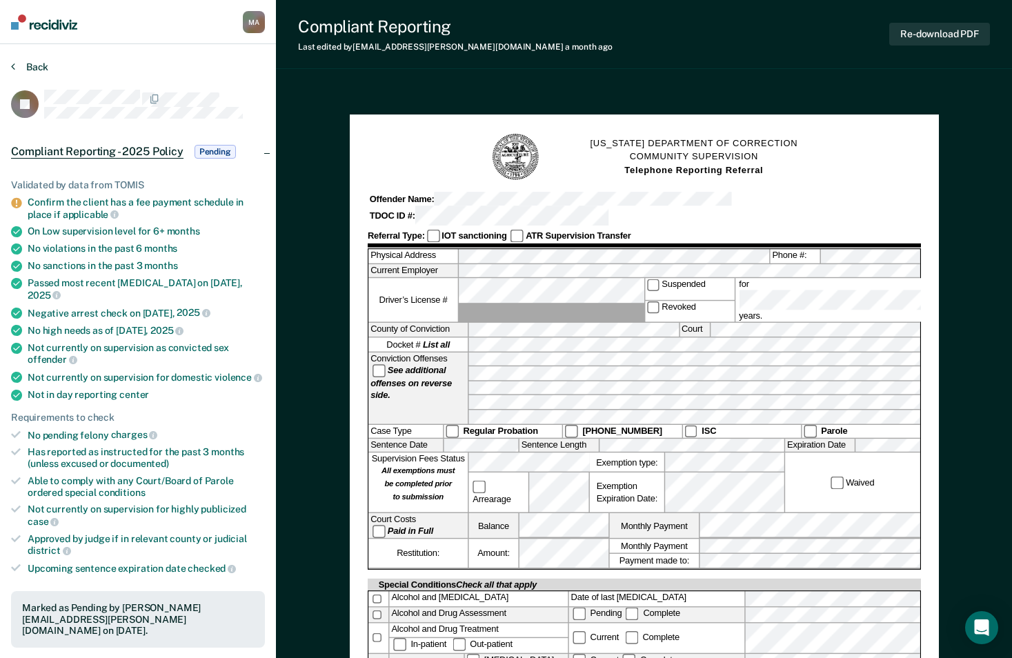
click at [34, 64] on button "Back" at bounding box center [29, 67] width 37 height 12
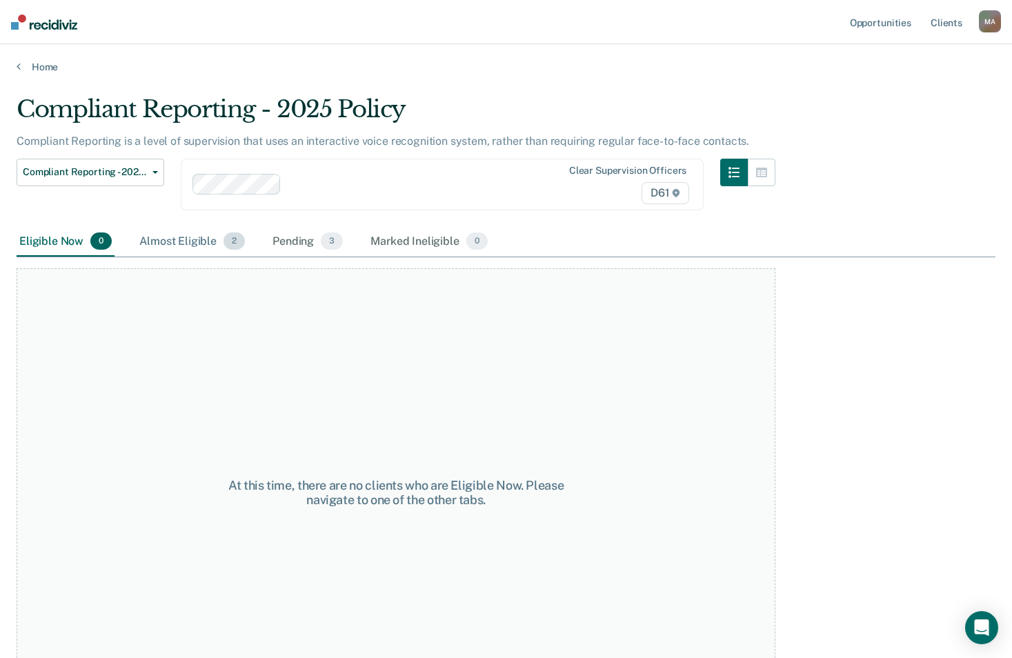
click at [178, 235] on div "Almost Eligible 2" at bounding box center [192, 242] width 111 height 30
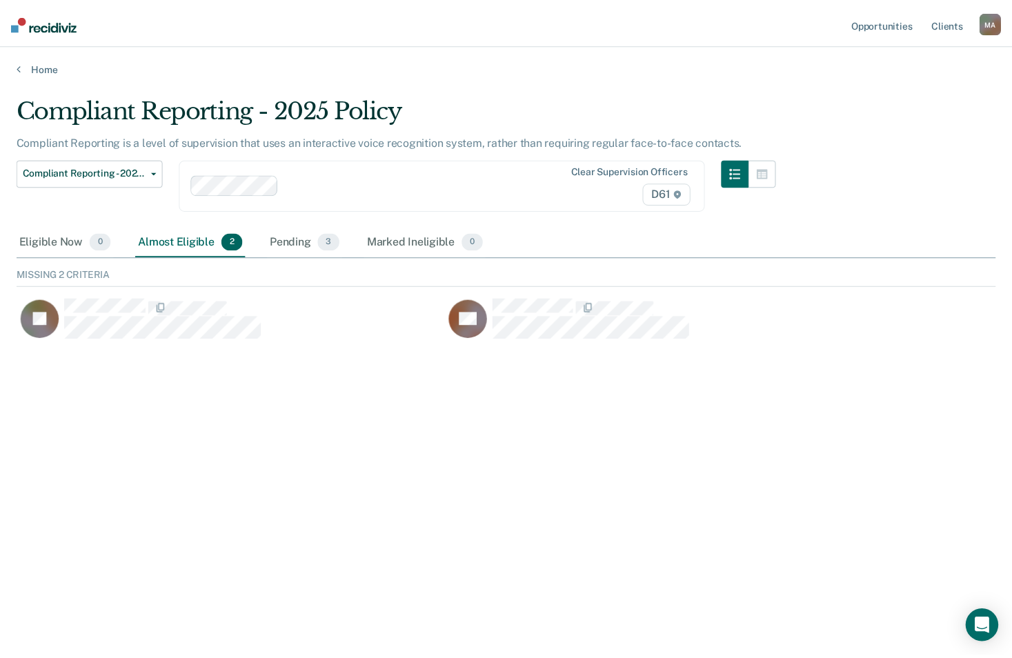
scroll to position [74, 979]
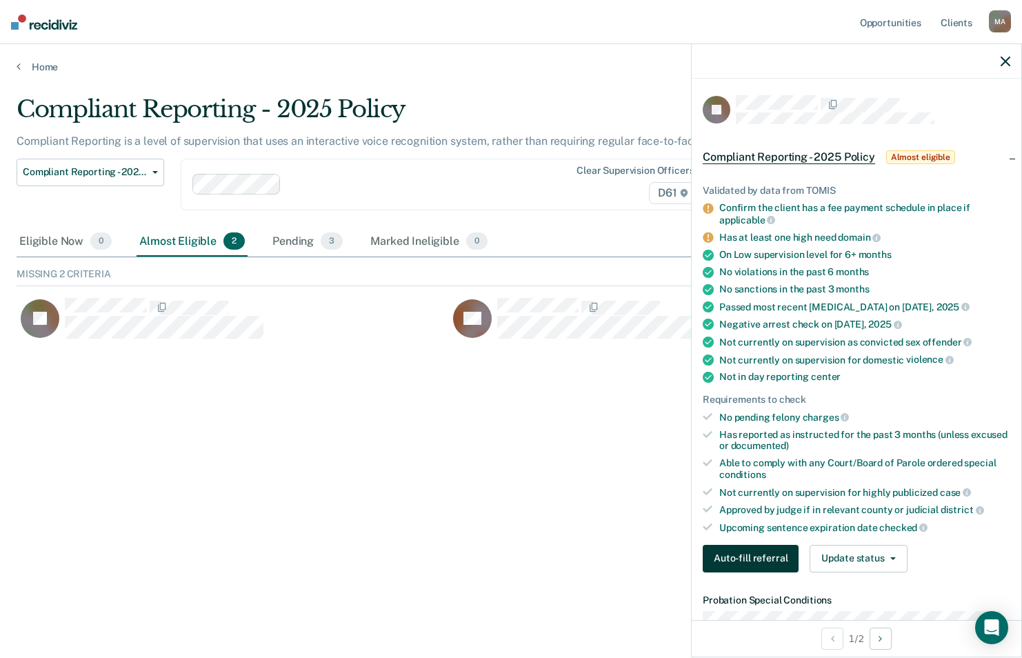
click at [720, 564] on button "Auto-fill referral" at bounding box center [751, 559] width 96 height 28
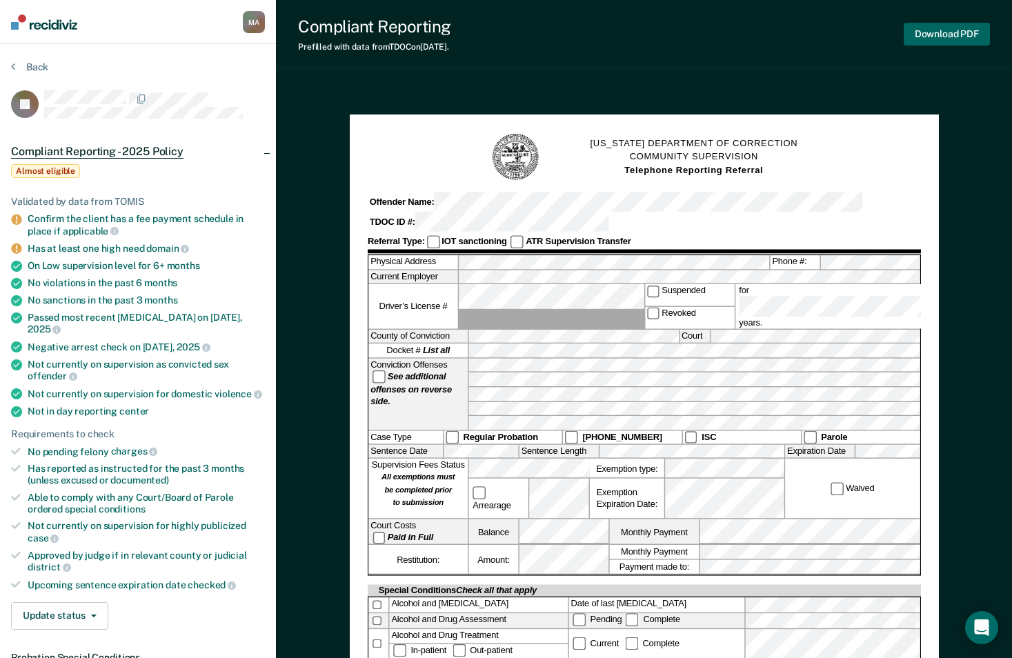
click at [945, 23] on button "Download PDF" at bounding box center [947, 34] width 86 height 23
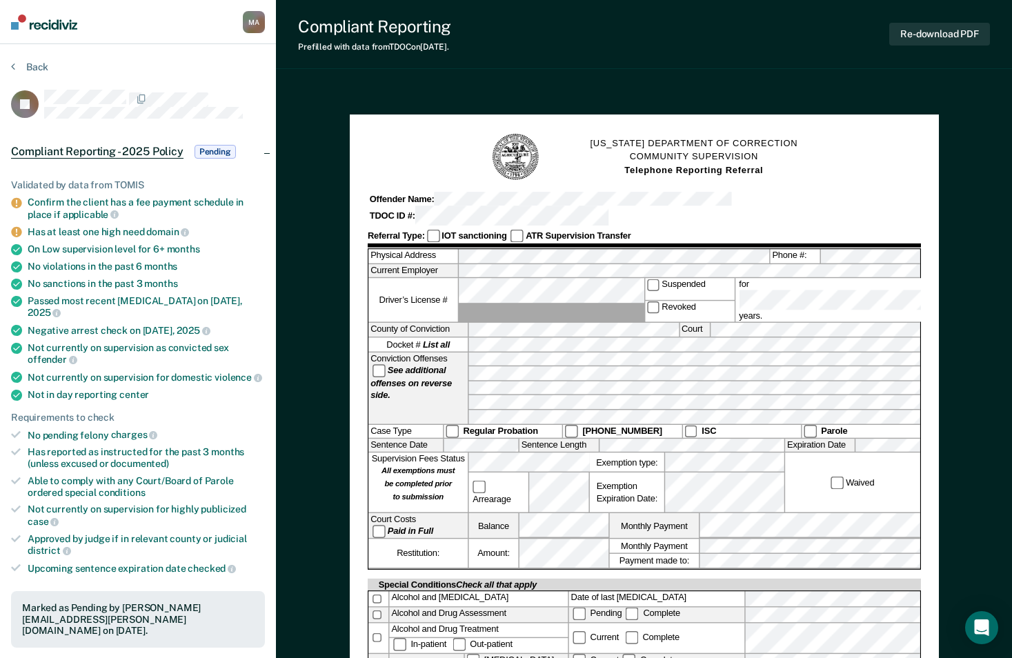
click at [28, 63] on button "Back" at bounding box center [29, 67] width 37 height 12
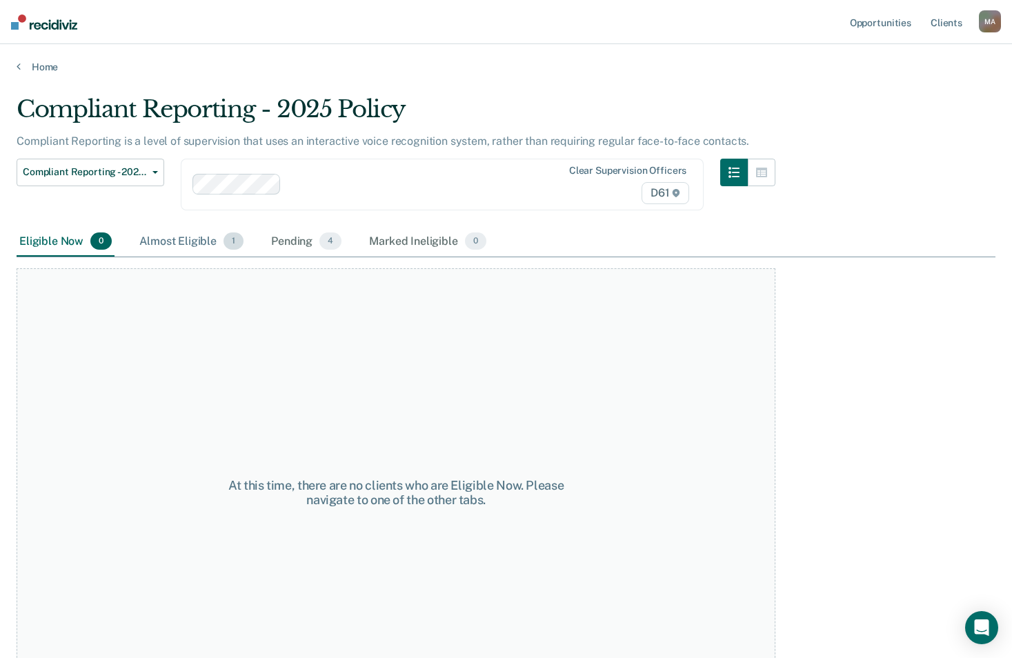
click at [179, 248] on div "Almost Eligible 1" at bounding box center [192, 242] width 110 height 30
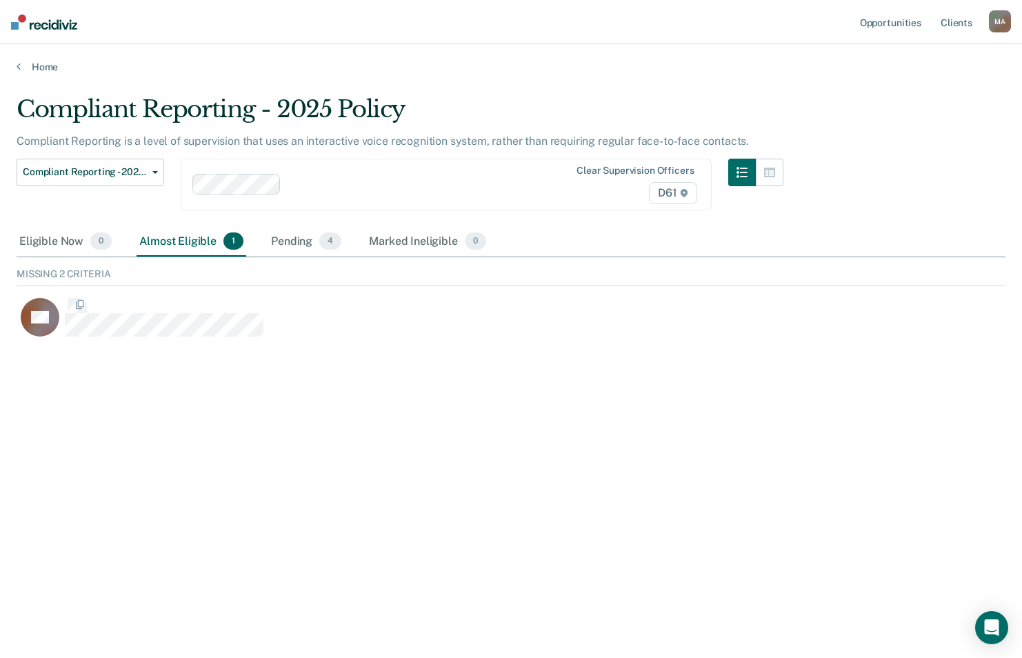
scroll to position [74, 979]
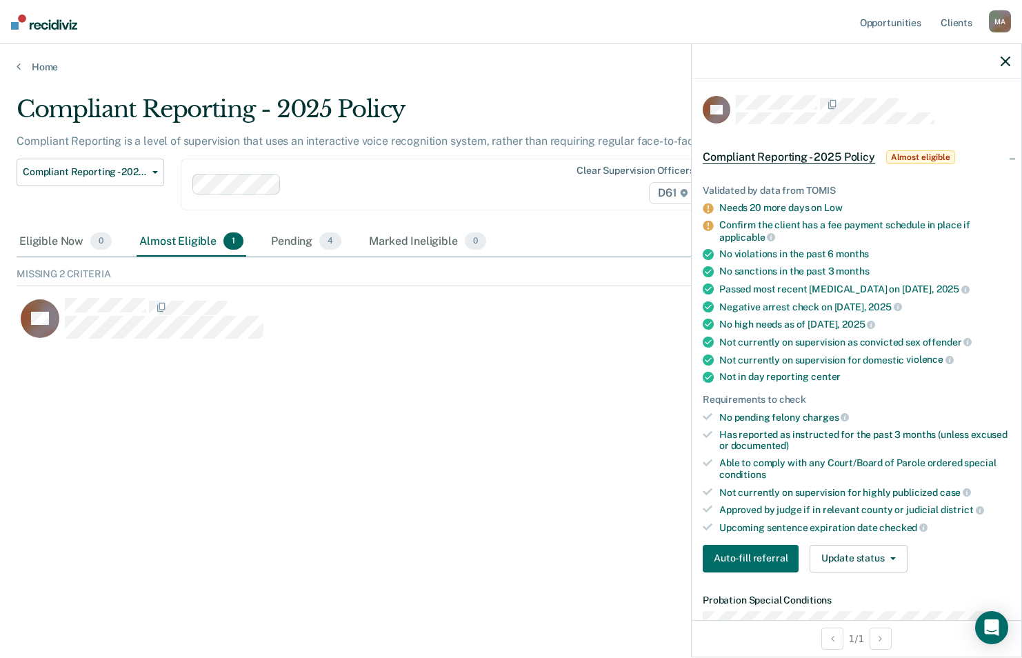
click at [454, 440] on div "Compliant Reporting - 2025 Policy Compliant Reporting is a level of supervision…" at bounding box center [511, 324] width 989 height 459
click at [305, 244] on div "Pending 4" at bounding box center [306, 242] width 76 height 30
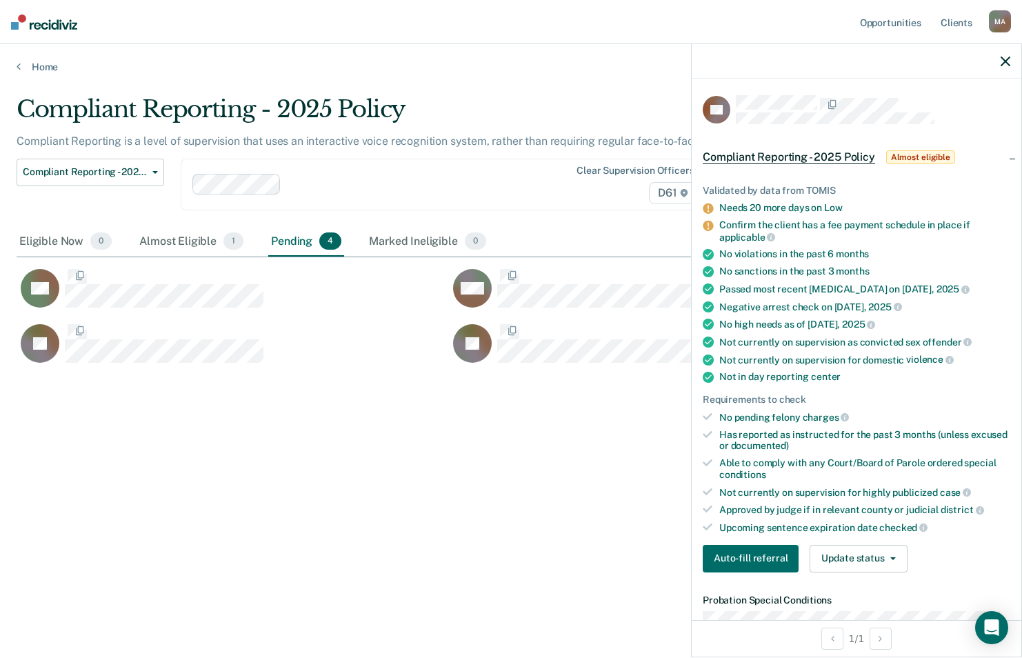
scroll to position [449, 979]
click at [512, 497] on div "Compliant Reporting - 2025 Policy Compliant Reporting is a level of supervision…" at bounding box center [511, 324] width 989 height 459
click at [1009, 64] on icon "button" at bounding box center [1006, 62] width 10 height 10
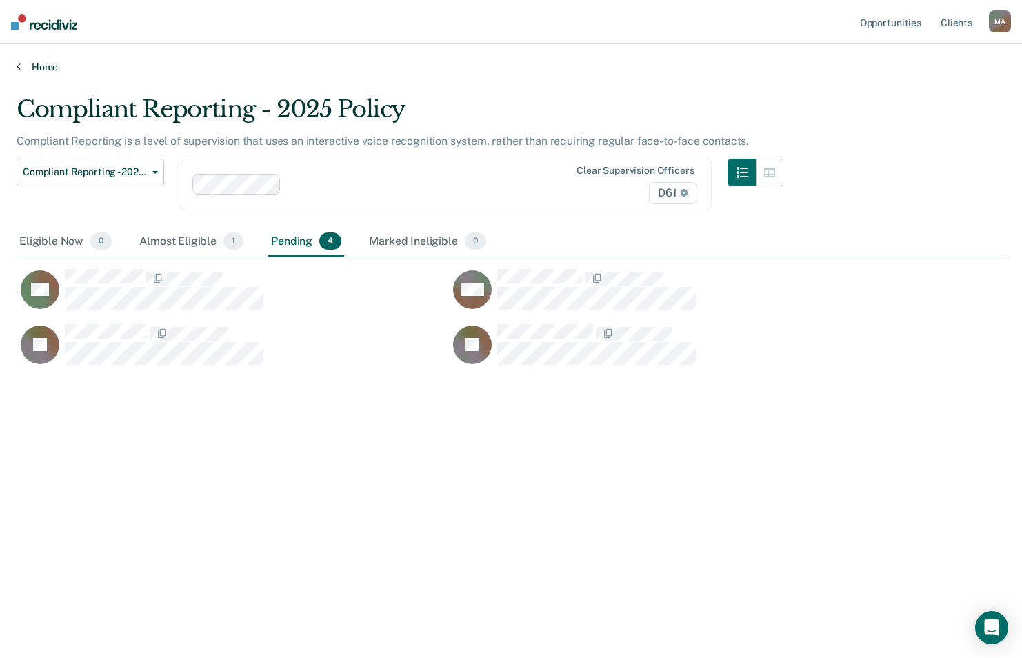
click at [40, 70] on link "Home" at bounding box center [511, 67] width 989 height 12
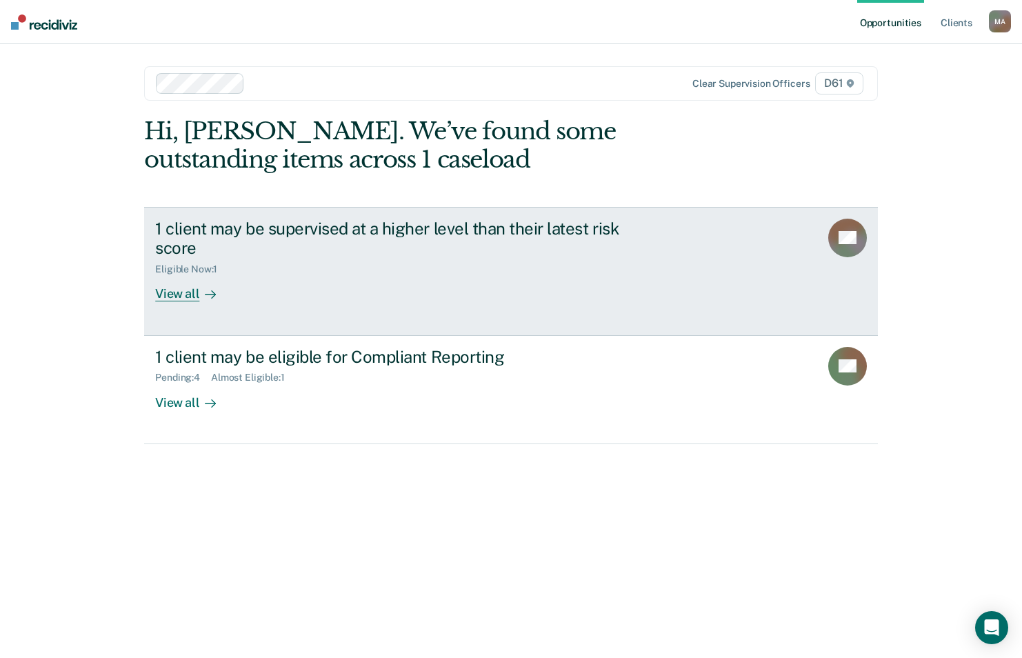
click at [242, 235] on div "1 client may be supervised at a higher level than their latest risk score" at bounding box center [397, 239] width 484 height 40
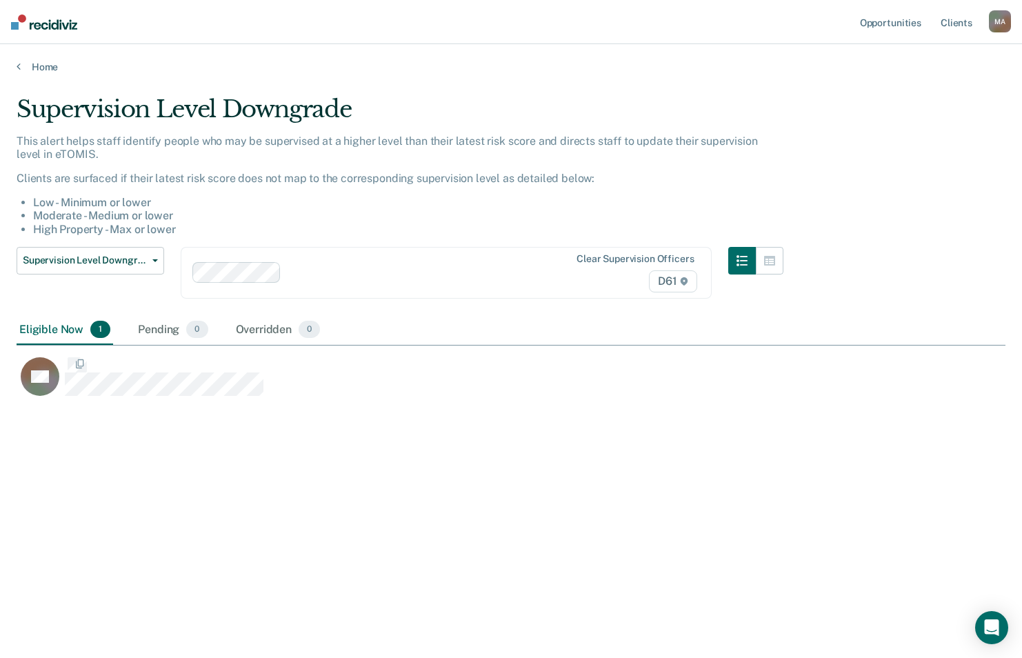
scroll to position [449, 979]
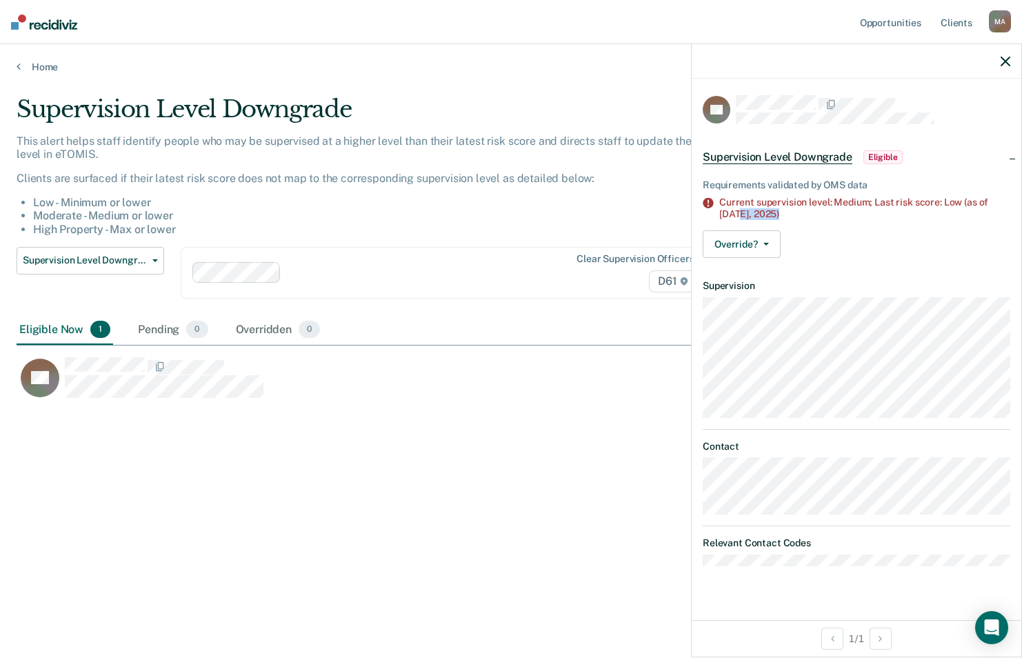
drag, startPoint x: 722, startPoint y: 215, endPoint x: 762, endPoint y: 212, distance: 39.4
click at [762, 212] on div "Current supervision level: Medium; Last risk score: Low (as of [DATE])" at bounding box center [864, 208] width 291 height 23
drag, startPoint x: 762, startPoint y: 212, endPoint x: 775, endPoint y: 215, distance: 13.6
click at [775, 215] on div "Current supervision level: Medium; Last risk score: Low (as of [DATE])" at bounding box center [864, 208] width 291 height 23
click at [770, 243] on button "Override?" at bounding box center [742, 244] width 78 height 28
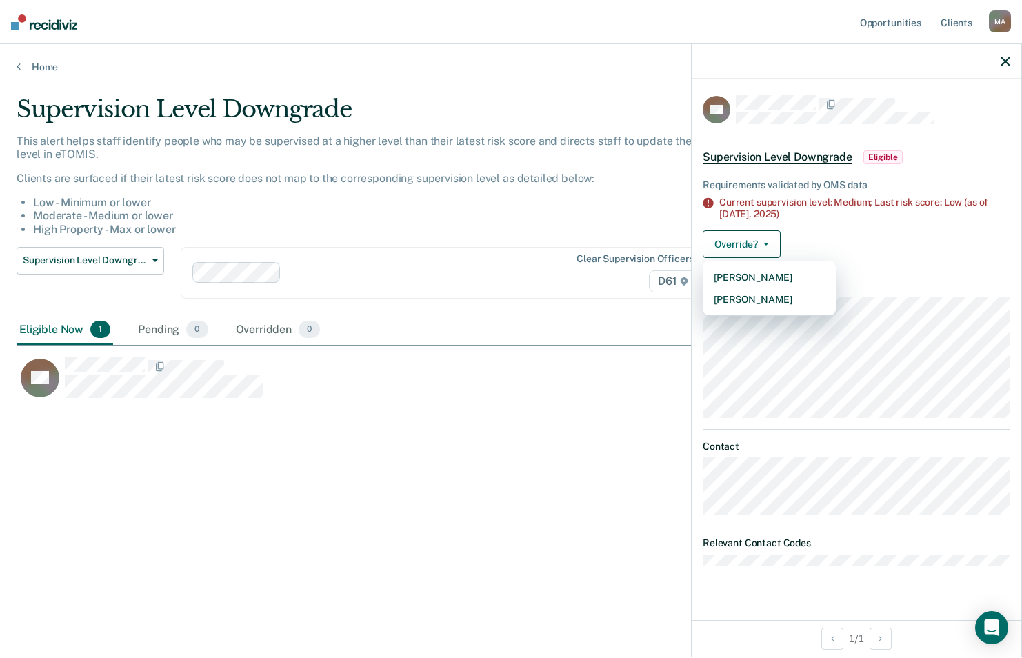
click at [555, 194] on div "This alert helps staff identify people who may be supervised at a higher level …" at bounding box center [400, 185] width 767 height 101
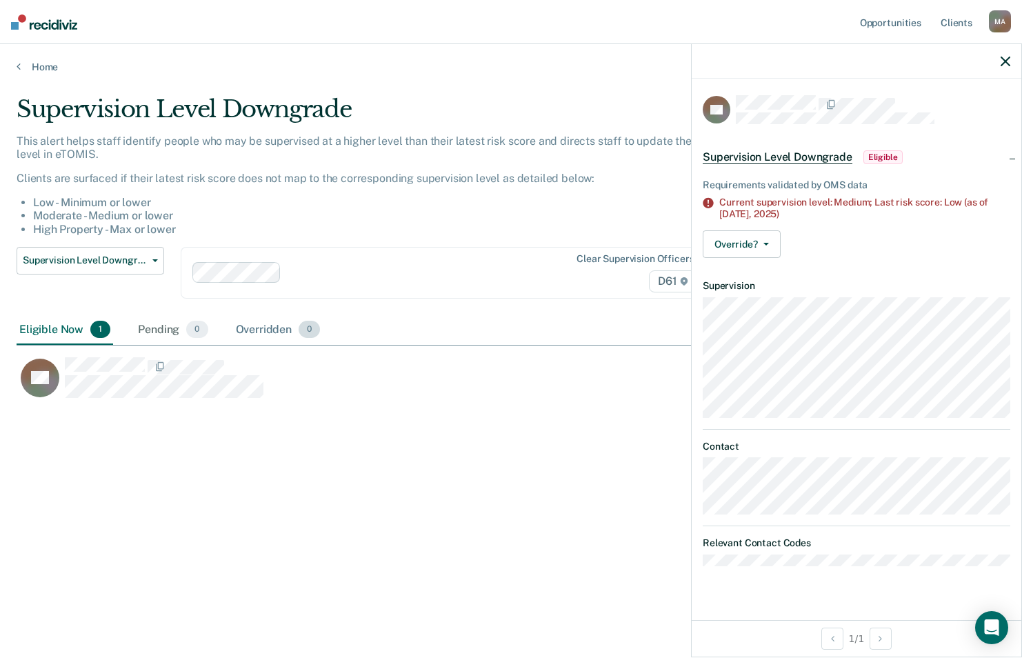
click at [271, 335] on div "Overridden 0" at bounding box center [278, 330] width 90 height 30
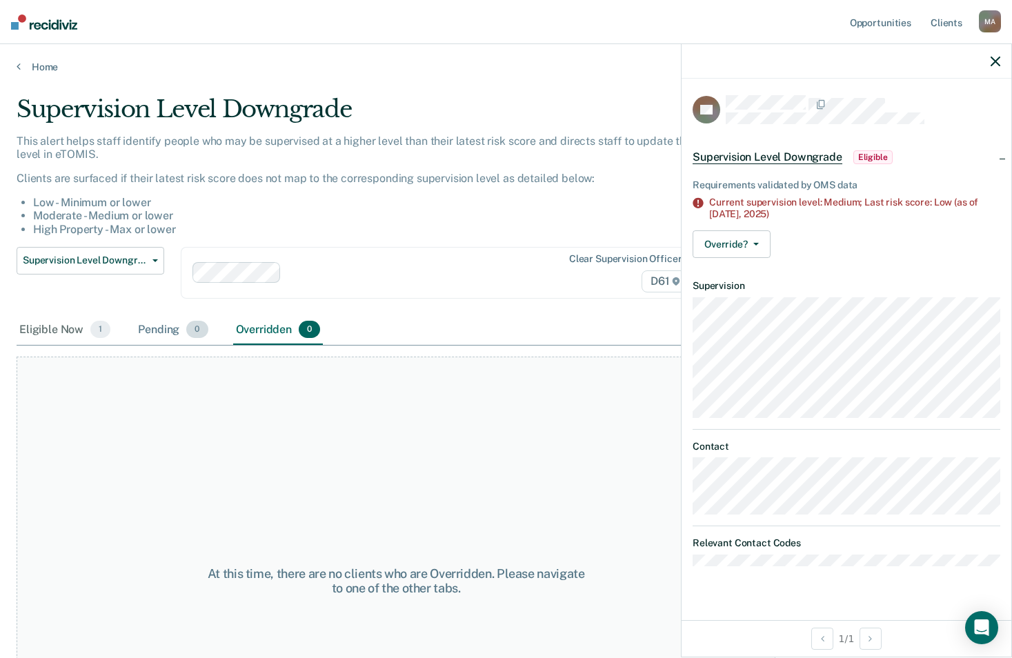
click at [168, 328] on div "Pending 0" at bounding box center [172, 330] width 75 height 30
click at [55, 326] on div "Eligible Now 1" at bounding box center [65, 330] width 97 height 30
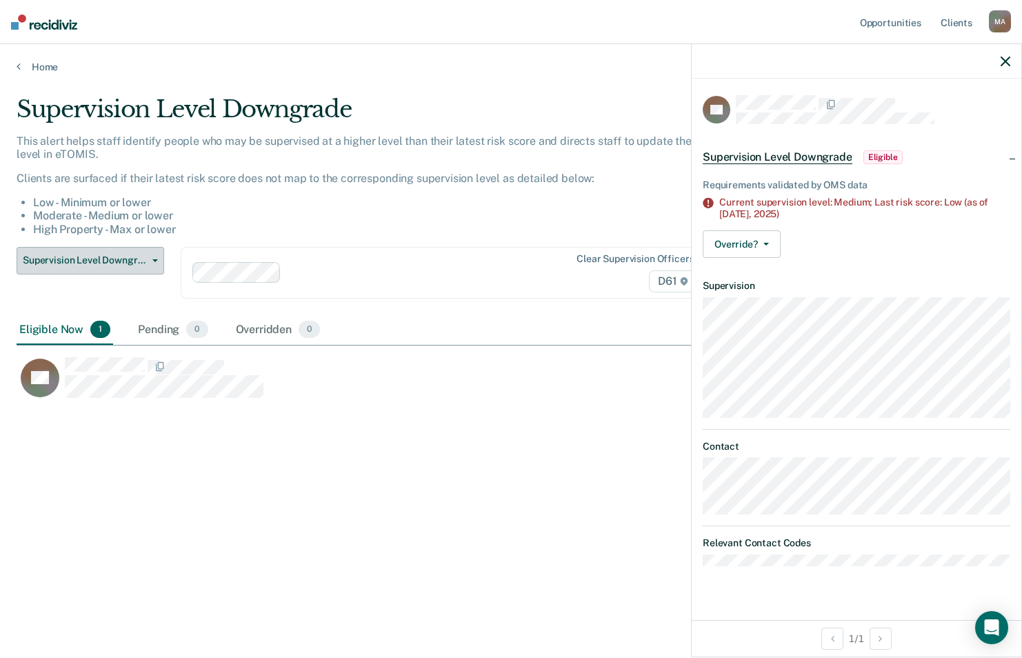
click at [130, 263] on span "Supervision Level Downgrade" at bounding box center [85, 261] width 124 height 12
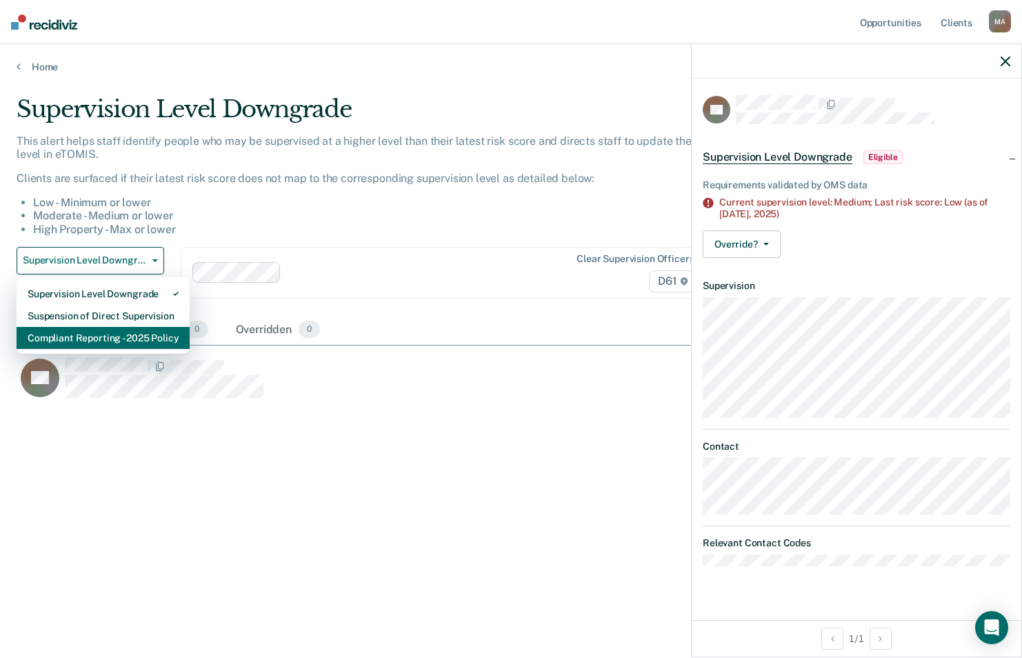
click at [119, 333] on div "Compliant Reporting - 2025 Policy" at bounding box center [103, 338] width 151 height 22
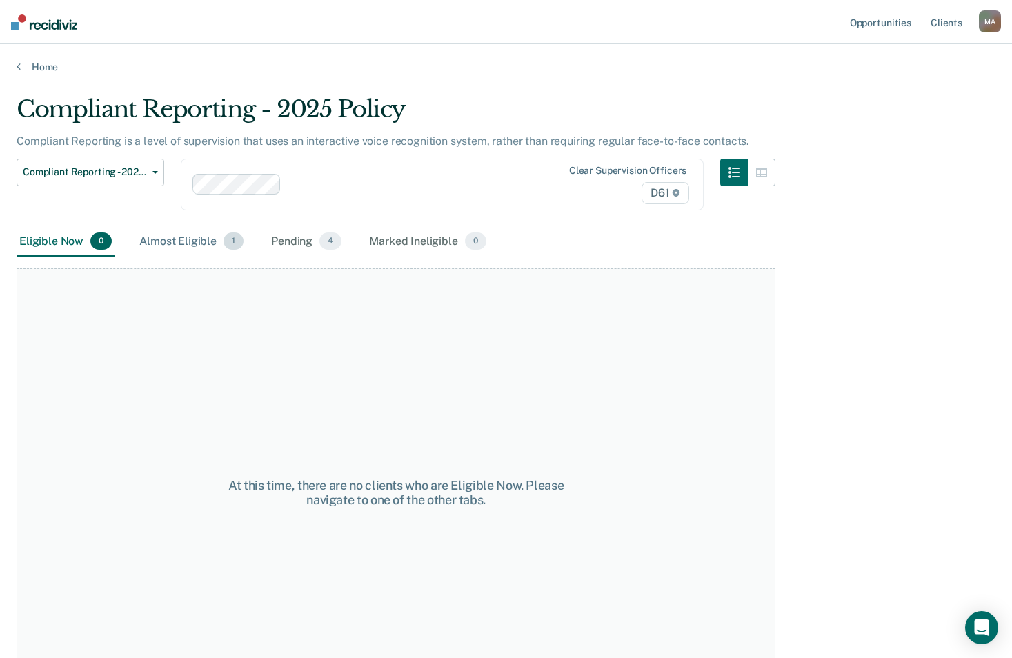
click at [177, 249] on div "Almost Eligible 1" at bounding box center [192, 242] width 110 height 30
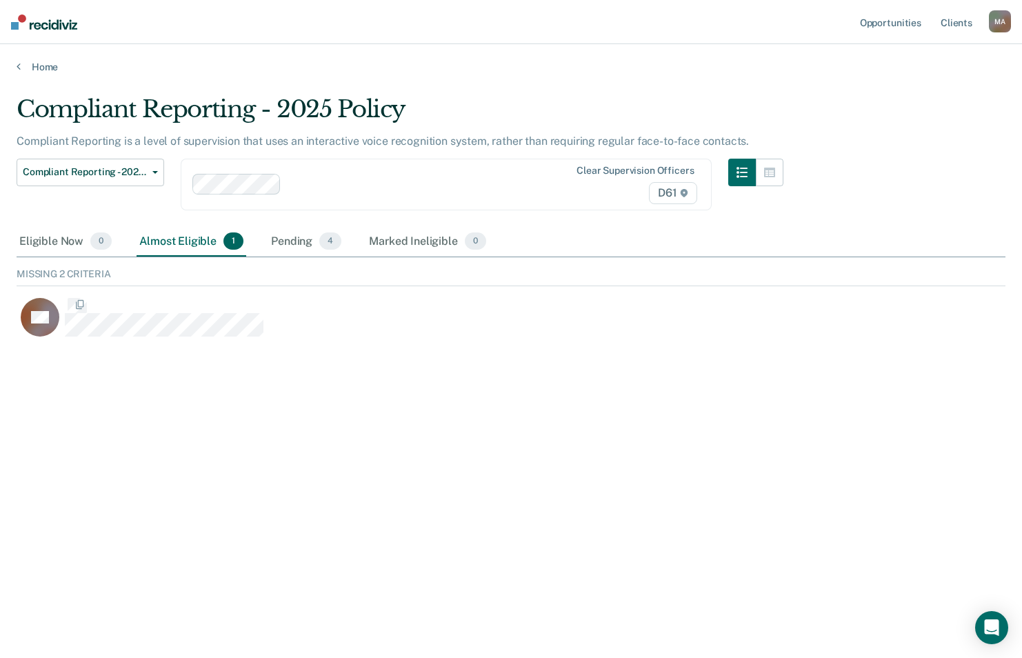
scroll to position [74, 979]
click at [75, 250] on div "Eligible Now 0" at bounding box center [66, 242] width 98 height 30
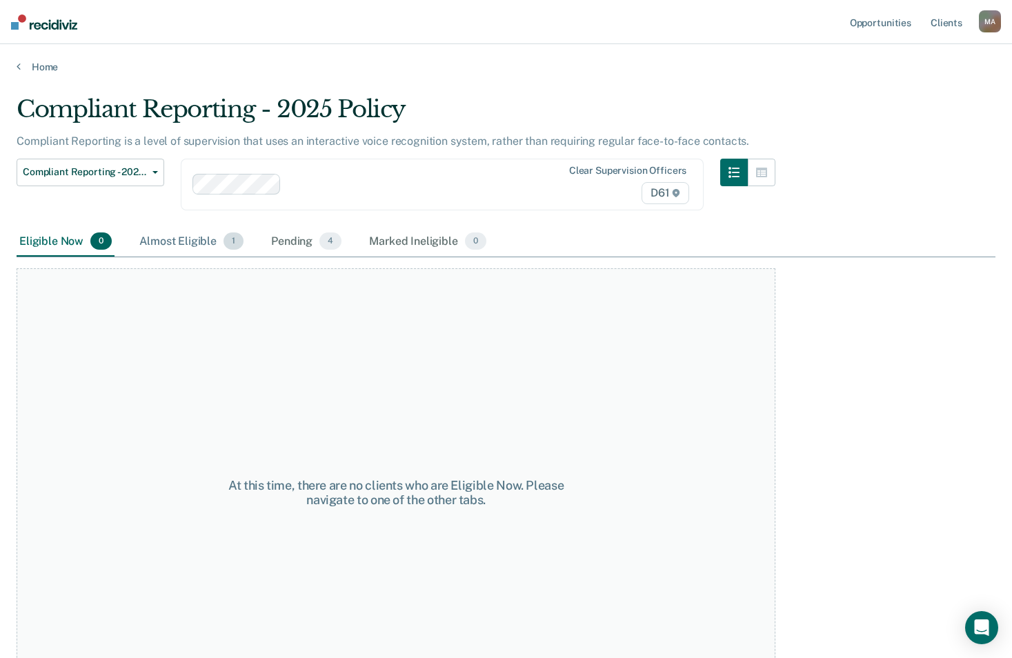
click at [172, 246] on div "Almost Eligible 1" at bounding box center [192, 242] width 110 height 30
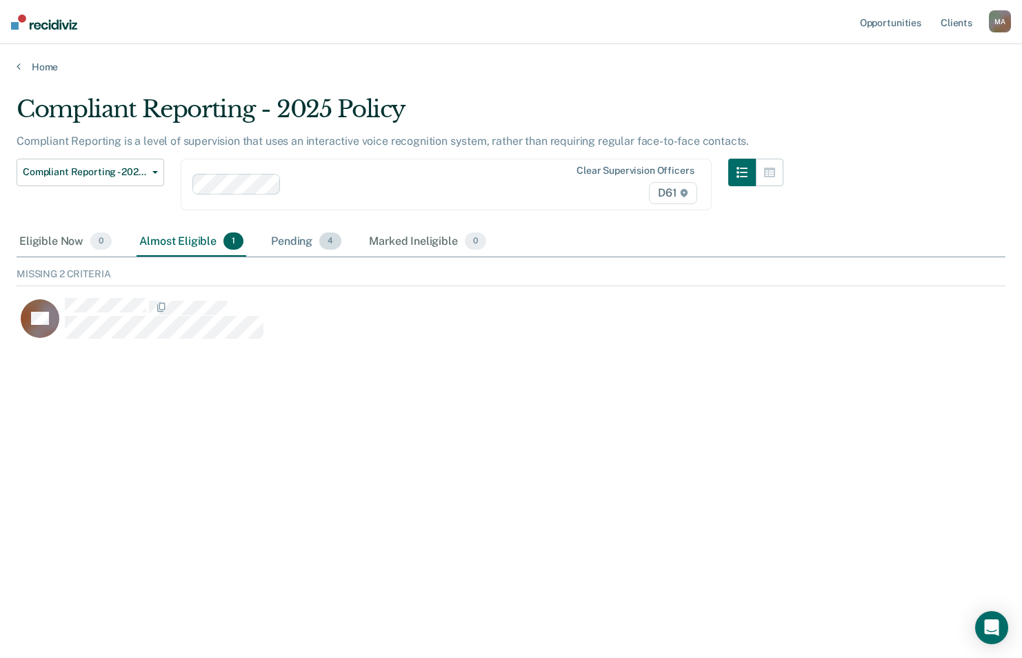
click at [289, 246] on div "Pending 4" at bounding box center [306, 242] width 76 height 30
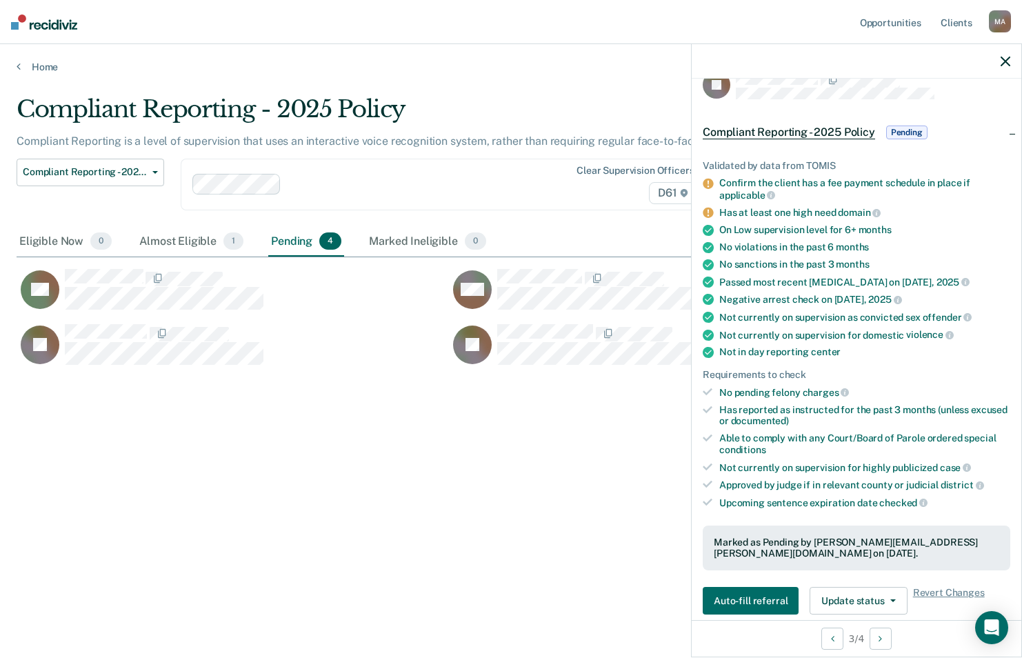
scroll to position [0, 0]
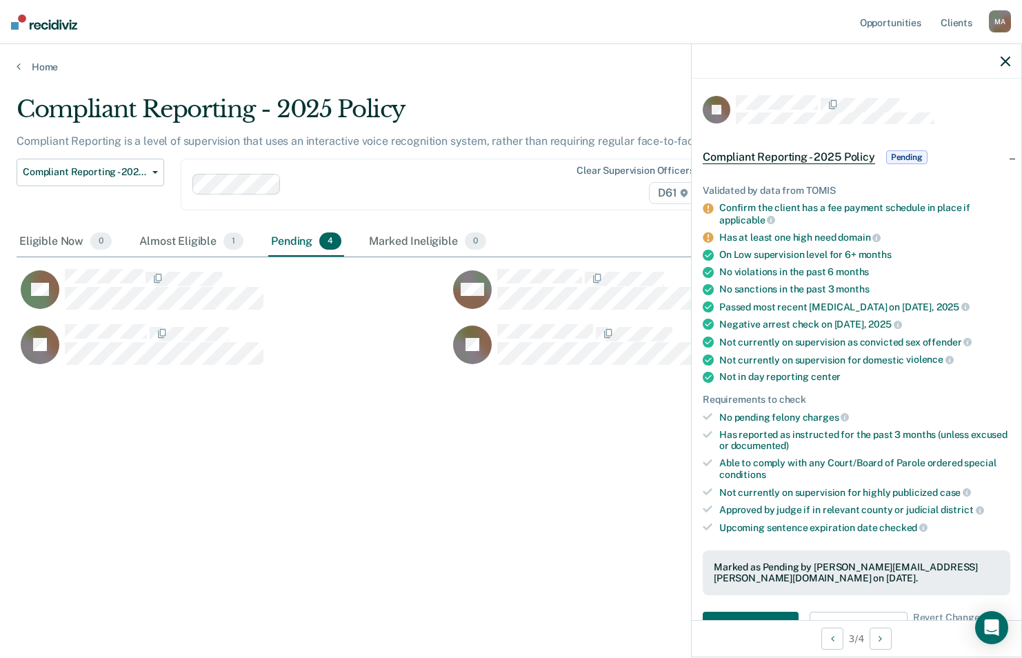
click at [1007, 63] on icon "button" at bounding box center [1006, 62] width 10 height 10
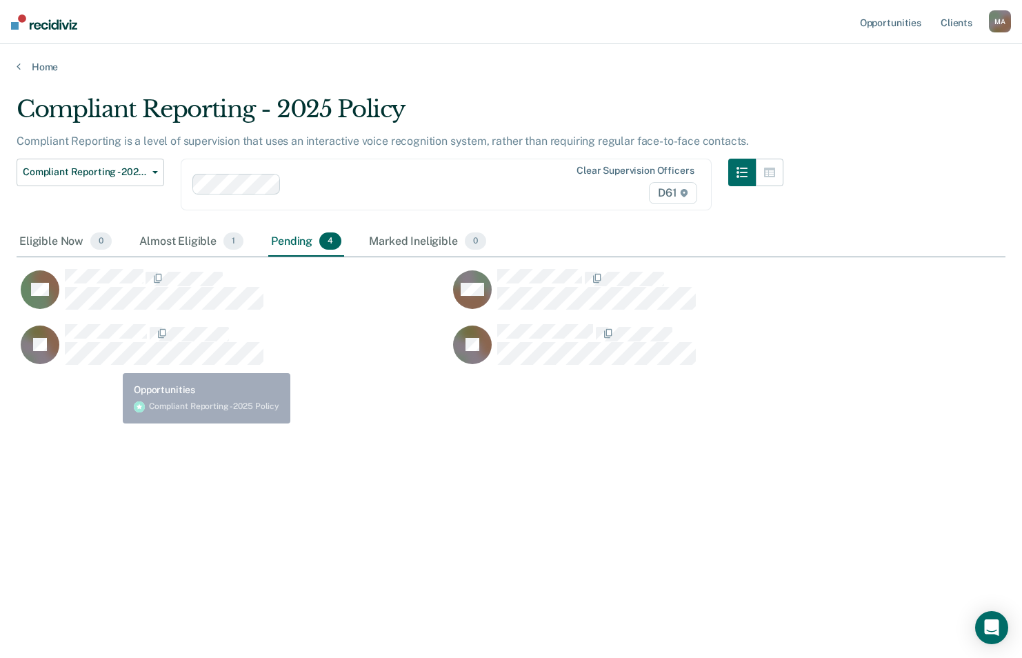
click at [105, 364] on div "JB" at bounding box center [233, 351] width 433 height 55
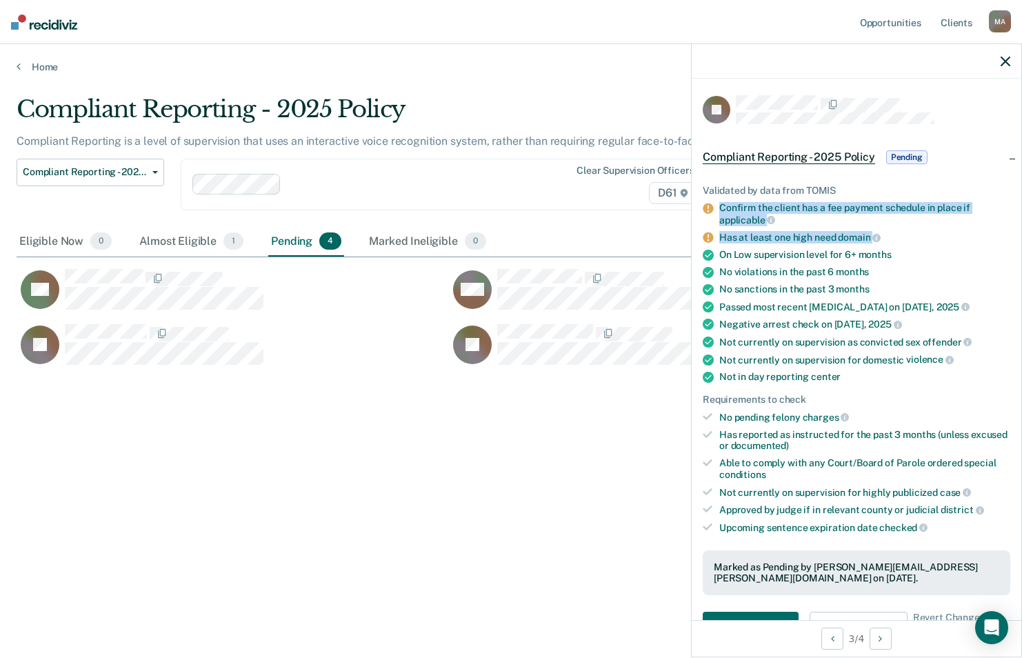
drag, startPoint x: 900, startPoint y: 232, endPoint x: 704, endPoint y: 206, distance: 198.3
click at [704, 206] on ul "Validated by data from TOMIS Confirm the client has a fee payment schedule in p…" at bounding box center [857, 359] width 308 height 349
drag, startPoint x: 704, startPoint y: 206, endPoint x: 882, endPoint y: 235, distance: 180.3
click at [882, 235] on div "Has at least one high need domain" at bounding box center [864, 237] width 291 height 12
drag, startPoint x: 897, startPoint y: 235, endPoint x: 714, endPoint y: 204, distance: 185.3
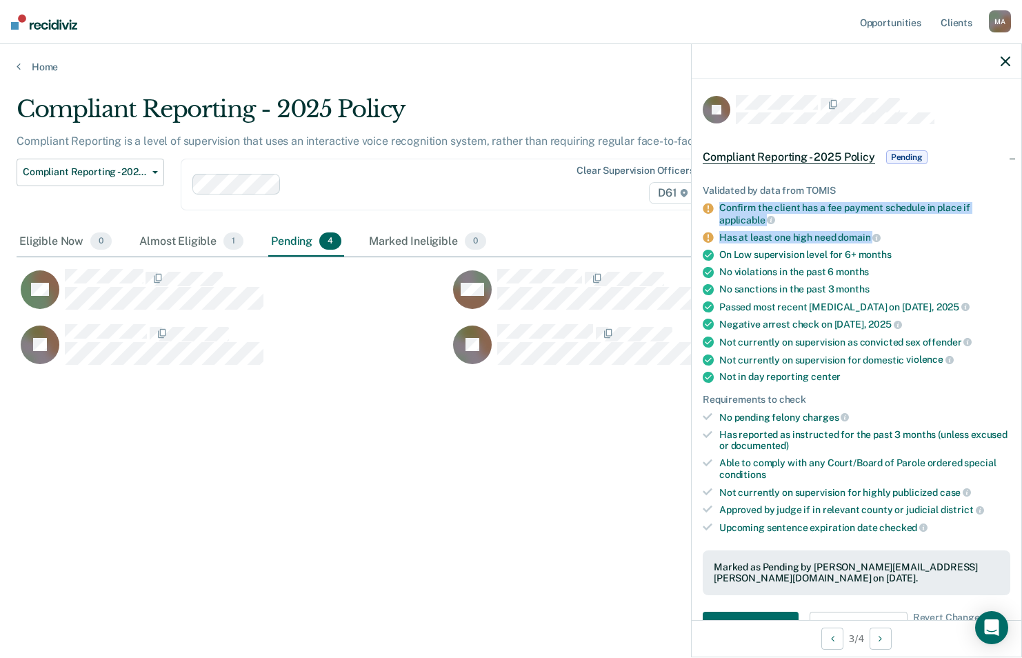
click at [714, 204] on ul "Validated by data from TOMIS Confirm the client has a fee payment schedule in p…" at bounding box center [857, 359] width 308 height 349
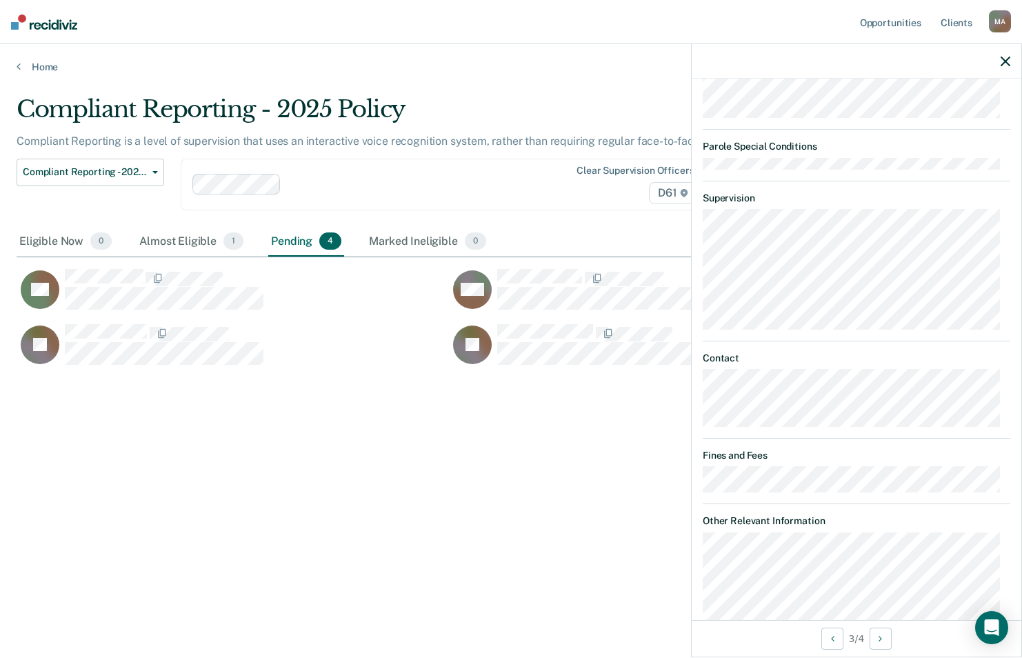
scroll to position [808, 0]
